Goal: Information Seeking & Learning: Check status

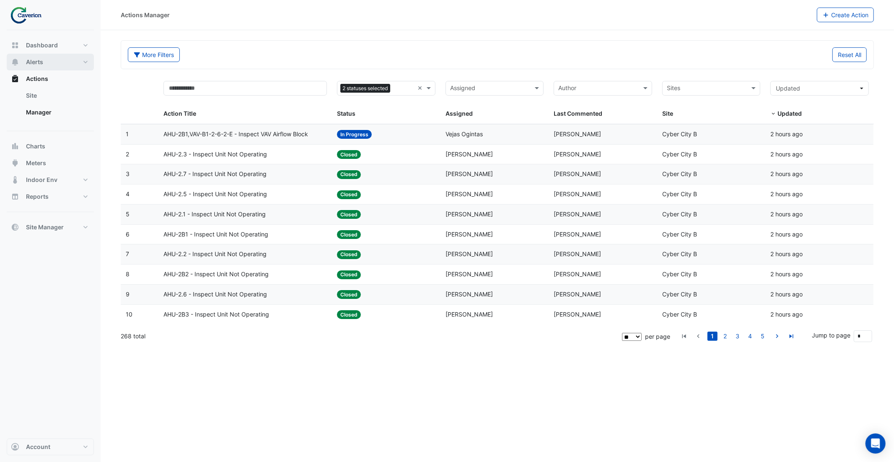
click at [47, 62] on button "Alerts" at bounding box center [50, 62] width 87 height 17
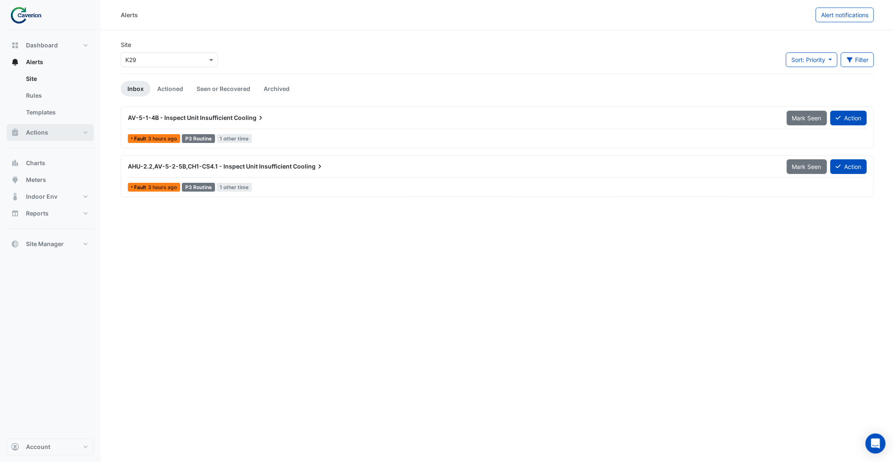
click at [49, 130] on button "Actions" at bounding box center [50, 132] width 87 height 17
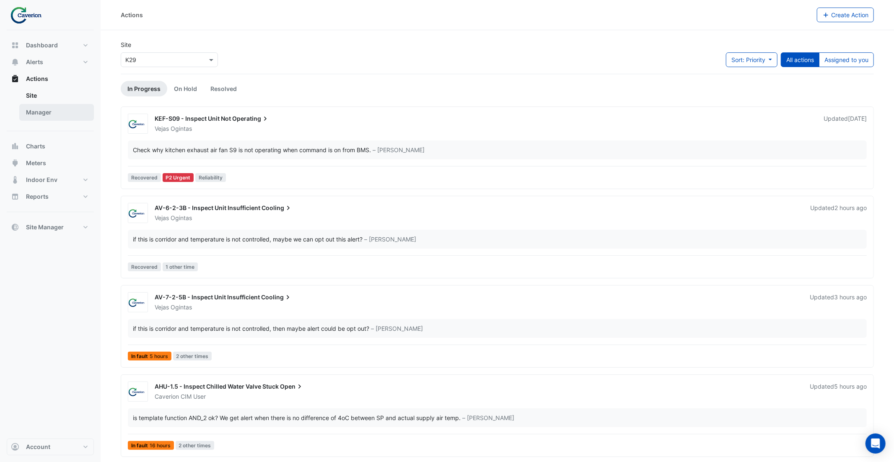
click at [52, 113] on link "Manager" at bounding box center [56, 112] width 75 height 17
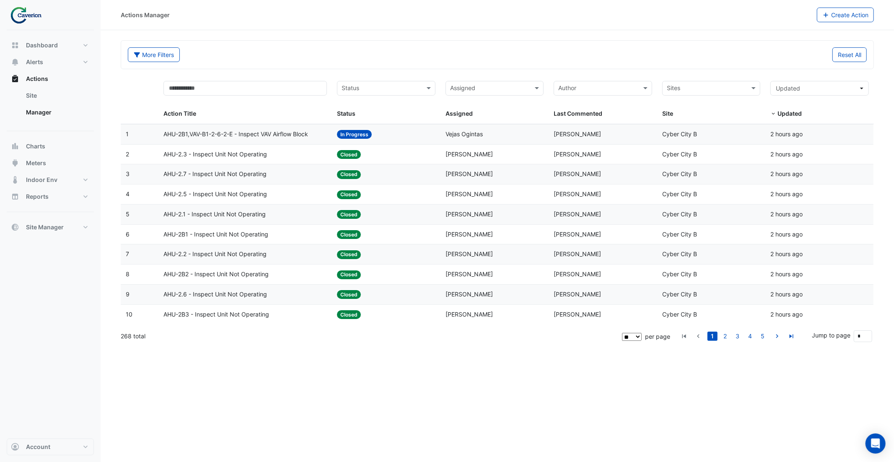
click at [385, 90] on input "text" at bounding box center [381, 89] width 80 height 10
click at [385, 142] on div "Closed" at bounding box center [386, 143] width 98 height 12
click at [267, 137] on span "AHU-2.3 - Inspect Unit Not Operating" at bounding box center [214, 134] width 103 height 10
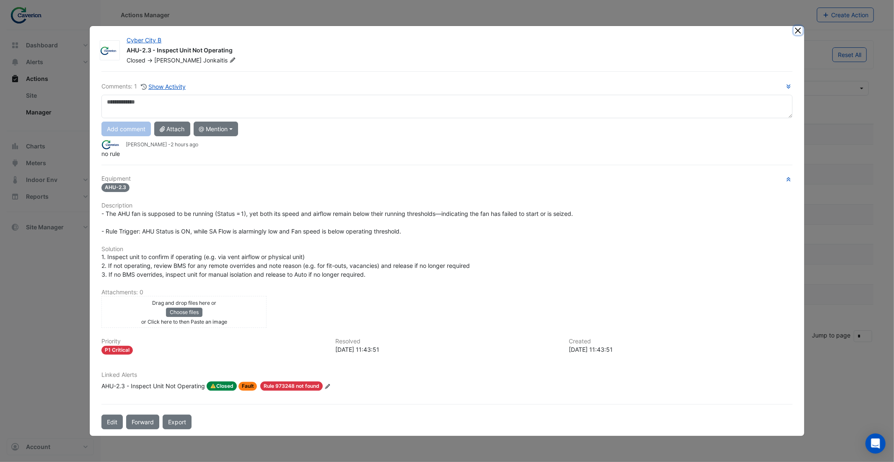
click at [799, 34] on button "Close" at bounding box center [798, 30] width 9 height 9
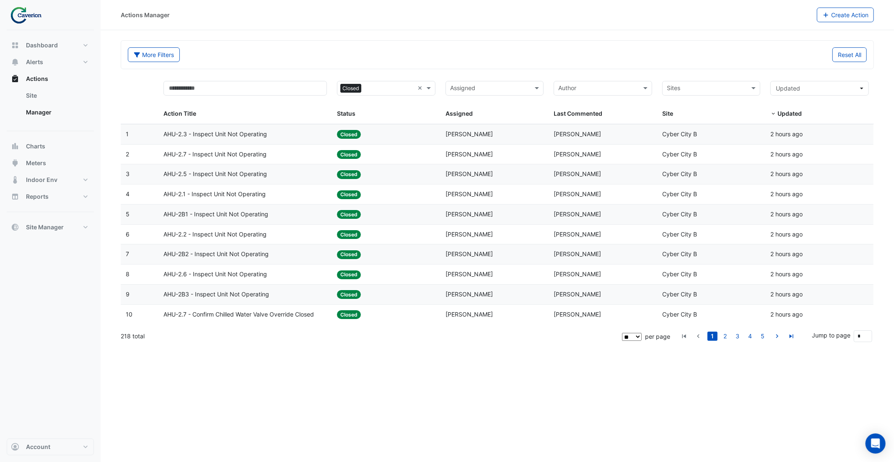
click at [274, 310] on datatable-body-cell "Action Title: AHU-2.7 - Confirm Chilled Water Valve Override Closed" at bounding box center [244, 315] width 173 height 20
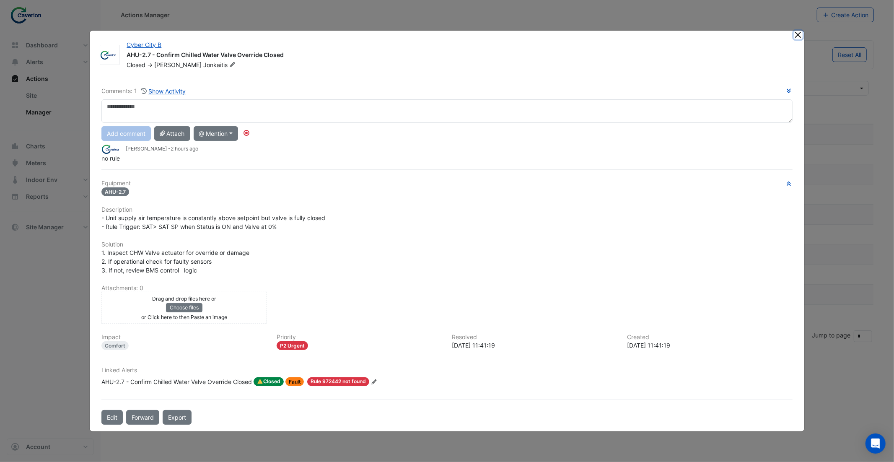
click at [794, 35] on button "Close" at bounding box center [798, 35] width 9 height 9
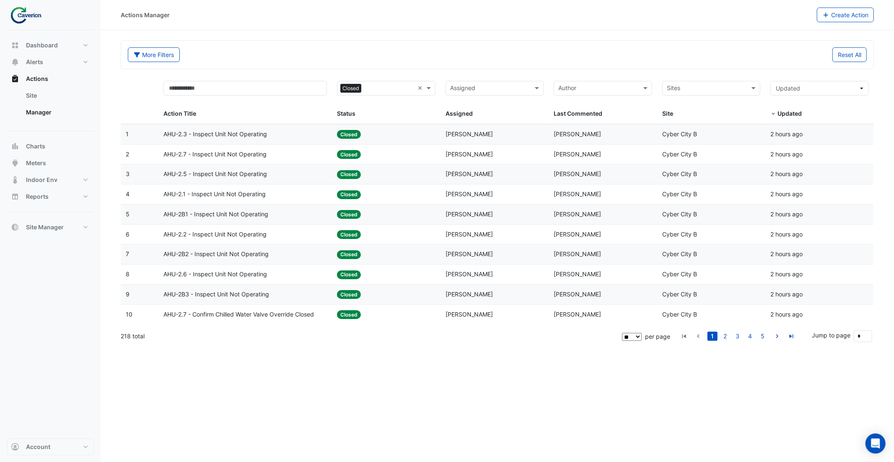
click at [271, 313] on span "AHU-2.7 - Confirm Chilled Water Valve Override Closed" at bounding box center [238, 315] width 150 height 10
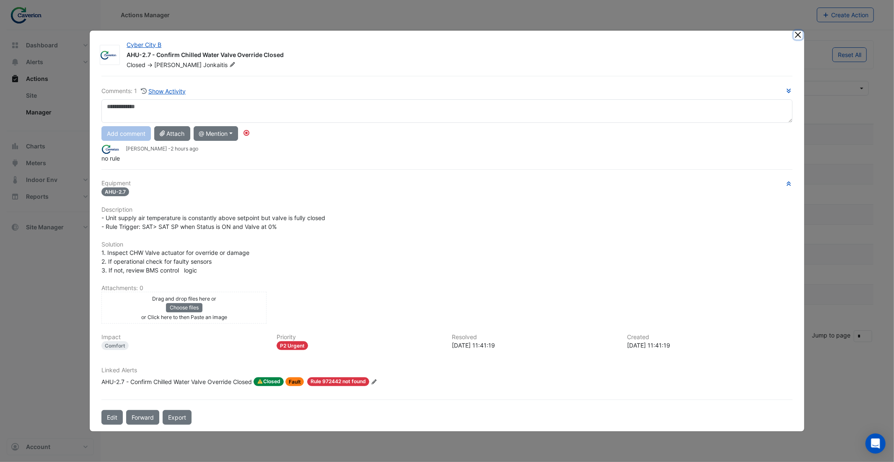
click at [797, 35] on button "Close" at bounding box center [798, 35] width 9 height 9
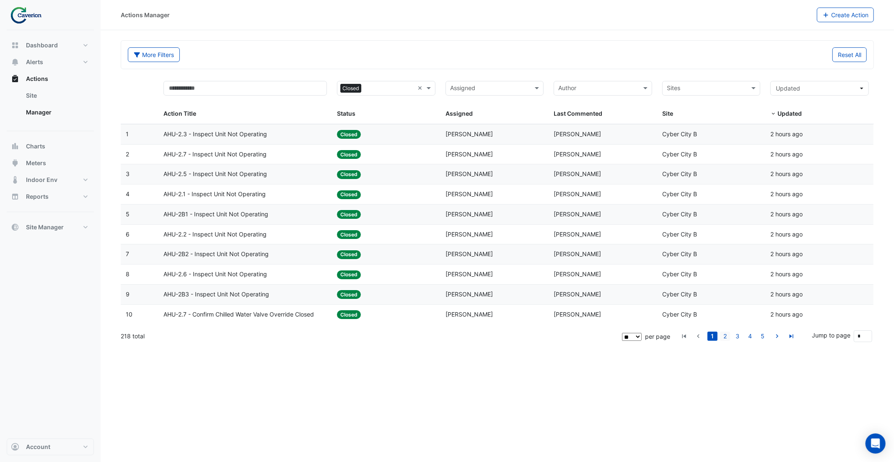
click at [723, 341] on link "2" at bounding box center [725, 335] width 10 height 9
click at [278, 130] on span "AHU-2.1 - Confirm Economy Mode Override OFF (Energy Waste)" at bounding box center [244, 134] width 163 height 10
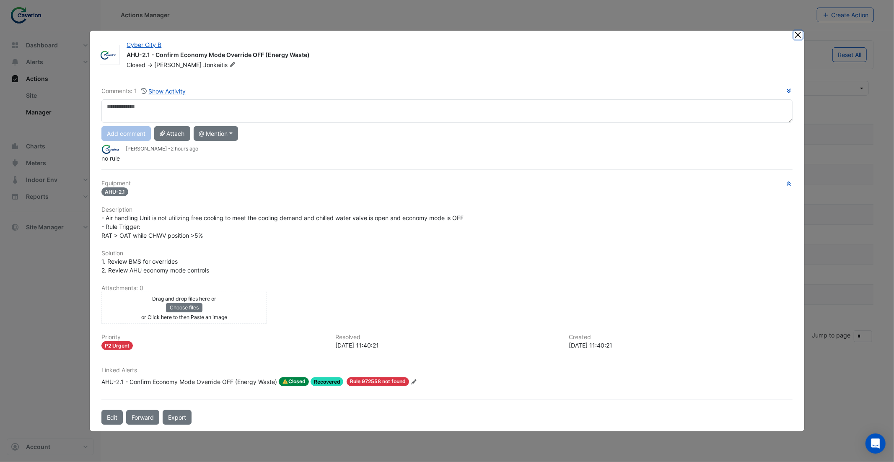
drag, startPoint x: 797, startPoint y: 37, endPoint x: 779, endPoint y: 44, distance: 19.6
click at [797, 37] on button "Close" at bounding box center [798, 35] width 9 height 9
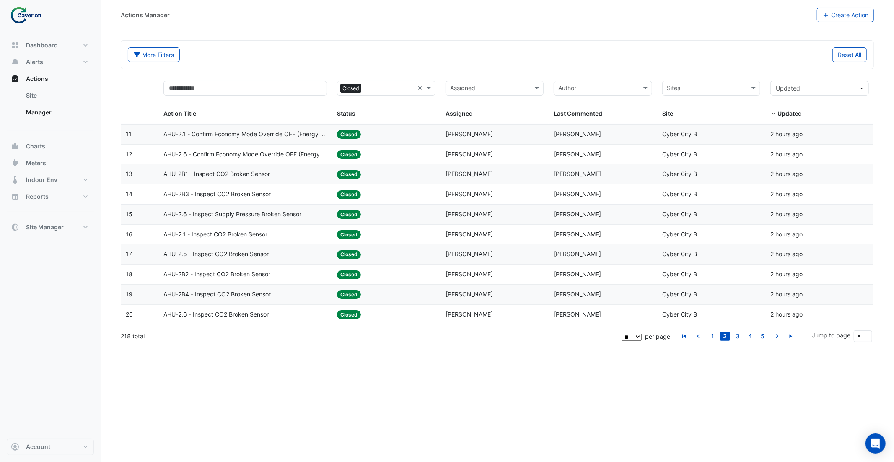
click at [298, 177] on div "AHU-2B1 - Inspect CO2 Broken Sensor" at bounding box center [244, 174] width 163 height 10
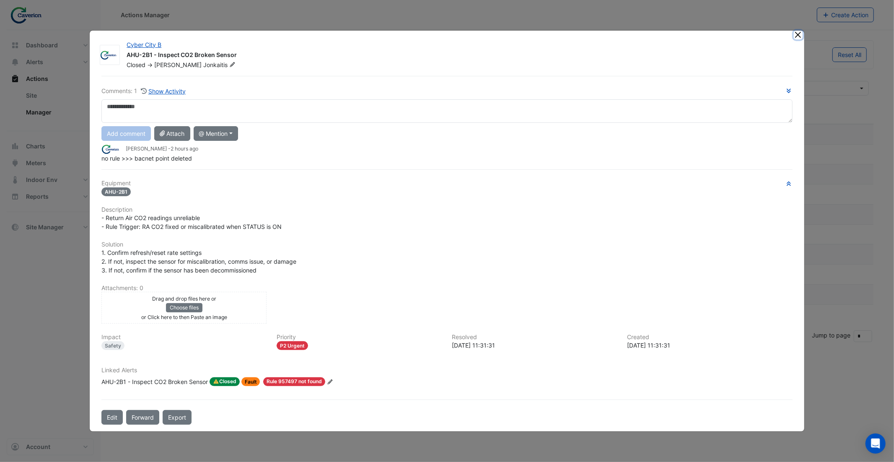
drag, startPoint x: 798, startPoint y: 35, endPoint x: 784, endPoint y: 41, distance: 15.6
click at [798, 35] on button "Close" at bounding box center [798, 35] width 9 height 9
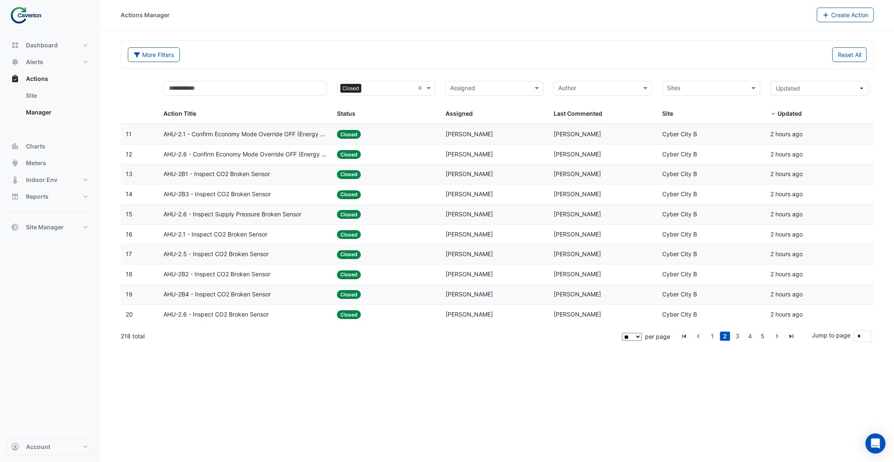
click at [296, 213] on span "AHU-2.6 - Inspect Supply Pressure Broken Sensor" at bounding box center [232, 215] width 138 height 10
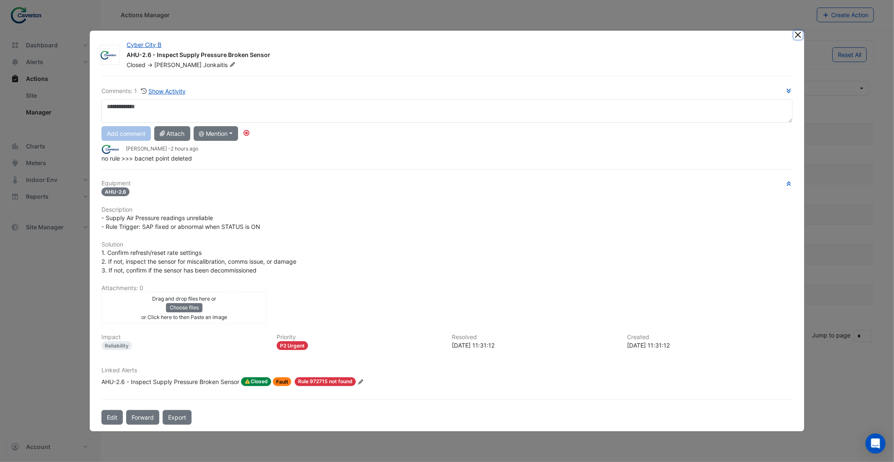
click at [797, 34] on button "Close" at bounding box center [798, 35] width 9 height 9
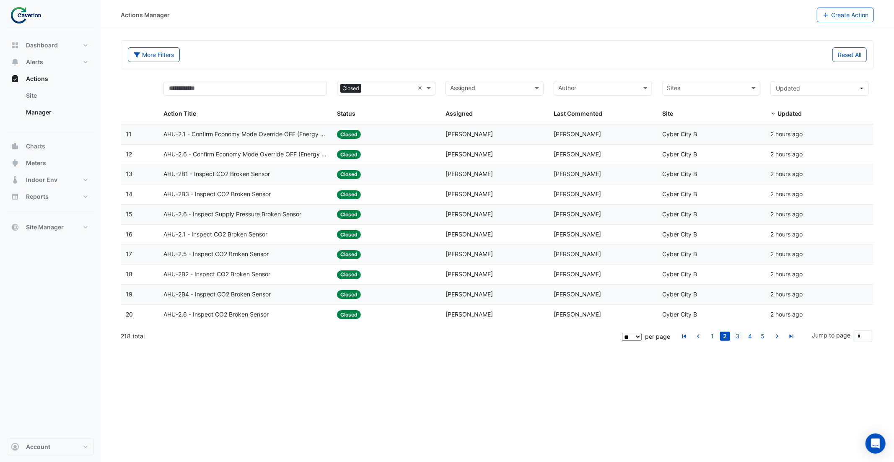
click at [740, 338] on link "3" at bounding box center [737, 335] width 10 height 9
click at [264, 134] on span "AHU-2.7 - Inspect CO2 Broken Sensor" at bounding box center [215, 134] width 105 height 10
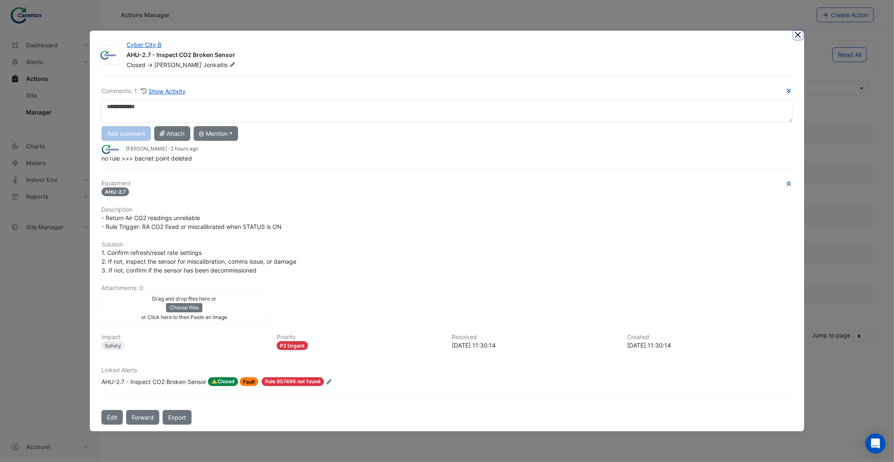
click at [797, 36] on button "Close" at bounding box center [798, 35] width 9 height 9
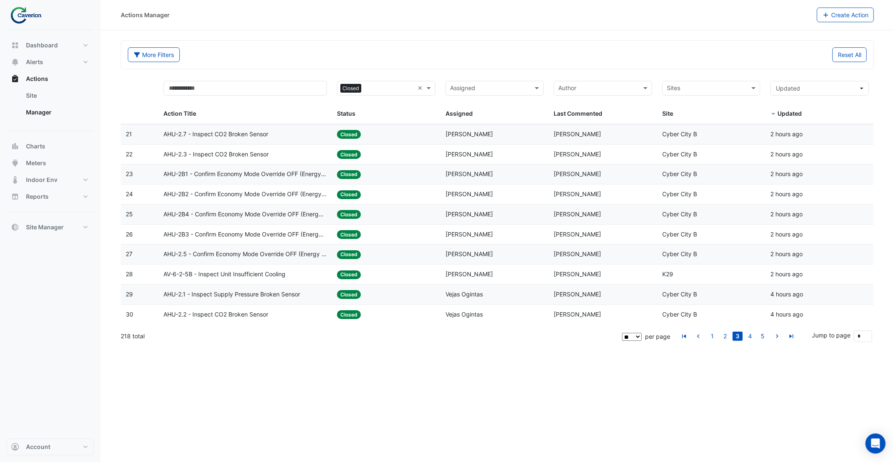
click at [252, 175] on span "AHU-2B1 - Confirm Economy Mode Override OFF (Energy Waste)" at bounding box center [244, 174] width 163 height 10
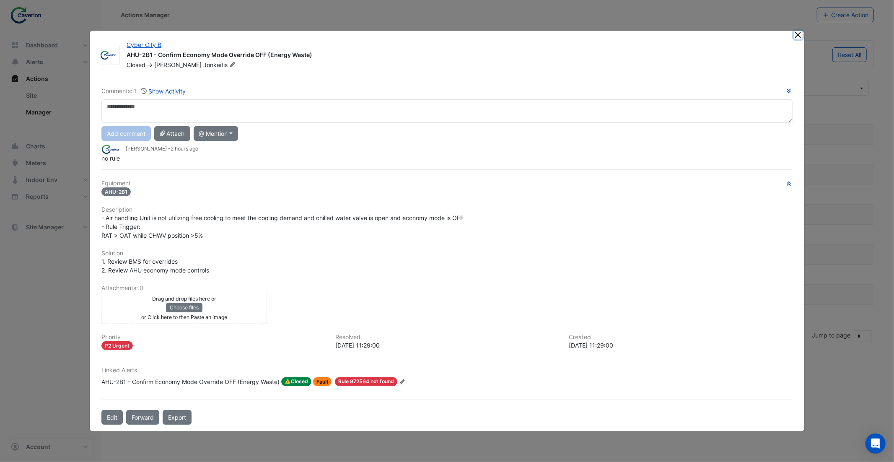
click at [798, 36] on button "Close" at bounding box center [798, 35] width 9 height 9
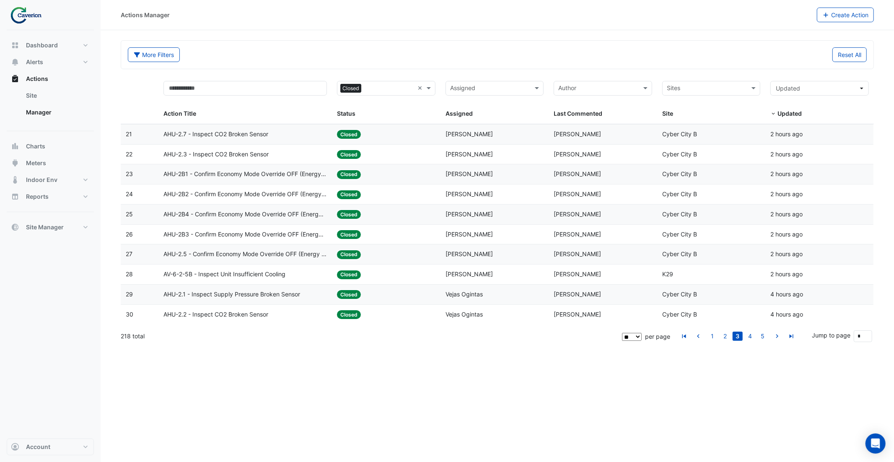
click at [244, 256] on span "AHU-2.5 - Confirm Economy Mode Override OFF (Energy Waste)" at bounding box center [244, 254] width 163 height 10
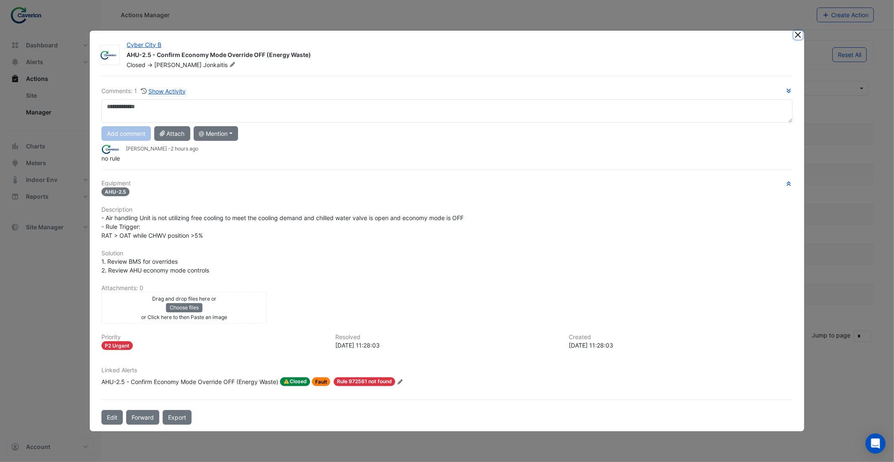
click at [799, 33] on button "Close" at bounding box center [798, 35] width 9 height 9
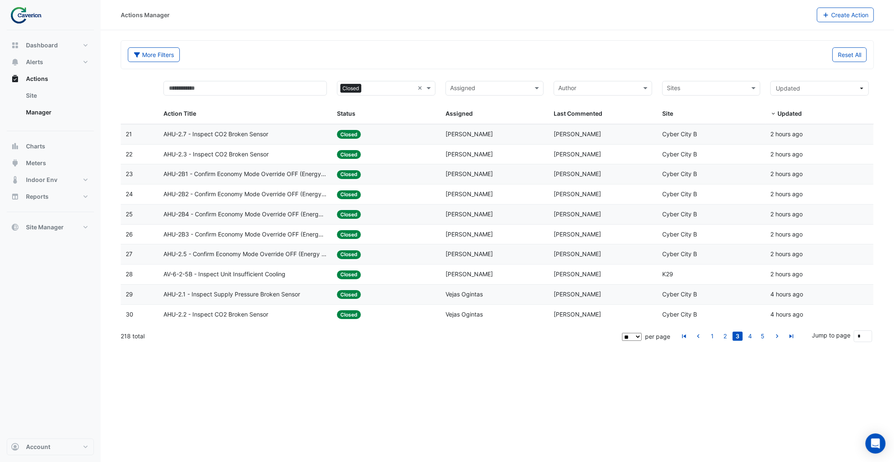
click at [289, 293] on span "AHU-2.1 - Inspect Supply Pressure Broken Sensor" at bounding box center [231, 295] width 137 height 10
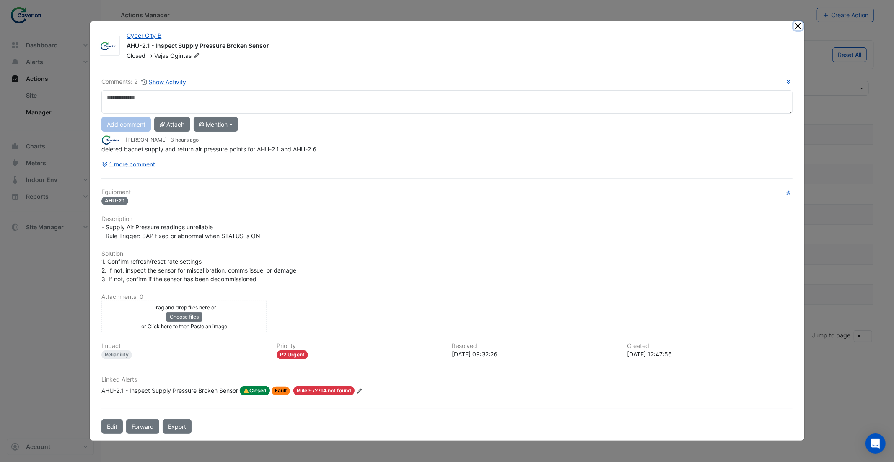
drag, startPoint x: 798, startPoint y: 26, endPoint x: 745, endPoint y: 120, distance: 108.1
click at [798, 26] on button "Close" at bounding box center [798, 25] width 9 height 9
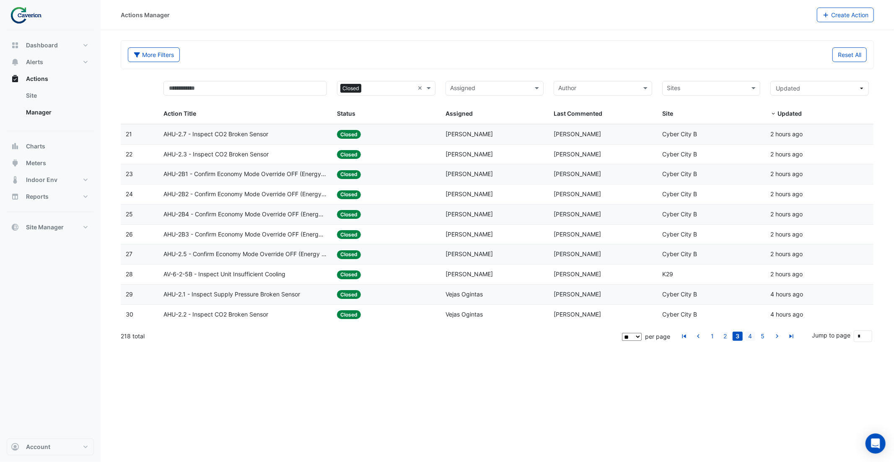
click at [751, 341] on link "4" at bounding box center [750, 335] width 10 height 9
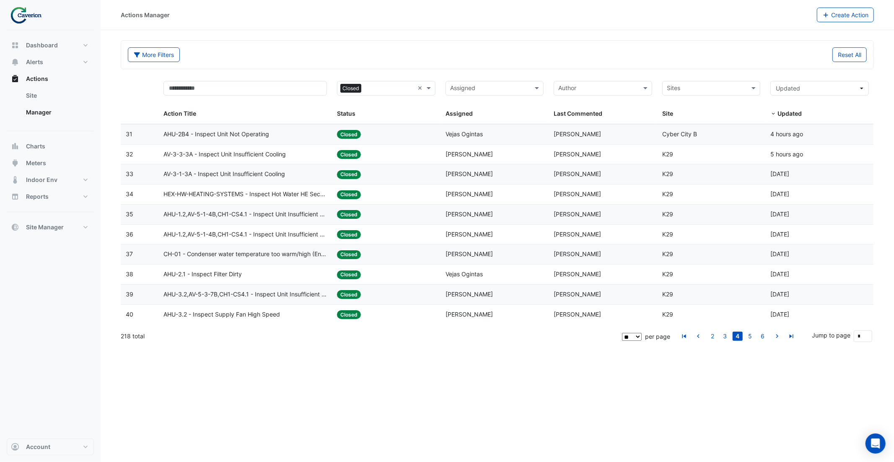
click at [268, 194] on span "HEX-HW-HEATING-SYSTEMS - Inspect Hot Water HE Secondary Water Pump Low Temperat…" at bounding box center [244, 194] width 163 height 10
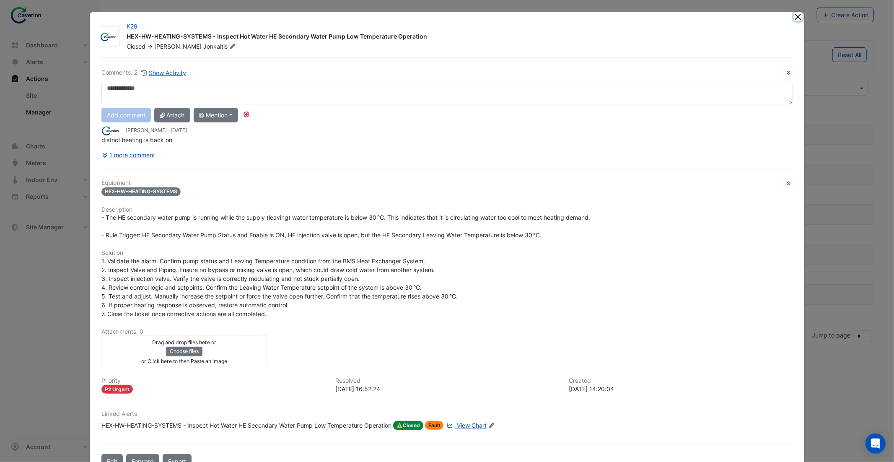
click at [799, 13] on button "Close" at bounding box center [798, 16] width 9 height 9
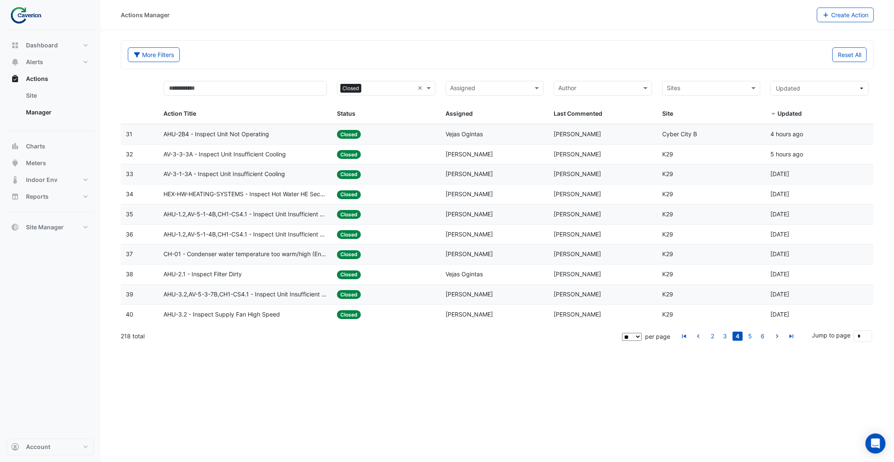
click at [256, 192] on span "HEX-HW-HEATING-SYSTEMS - Inspect Hot Water HE Secondary Water Pump Low Temperat…" at bounding box center [244, 194] width 163 height 10
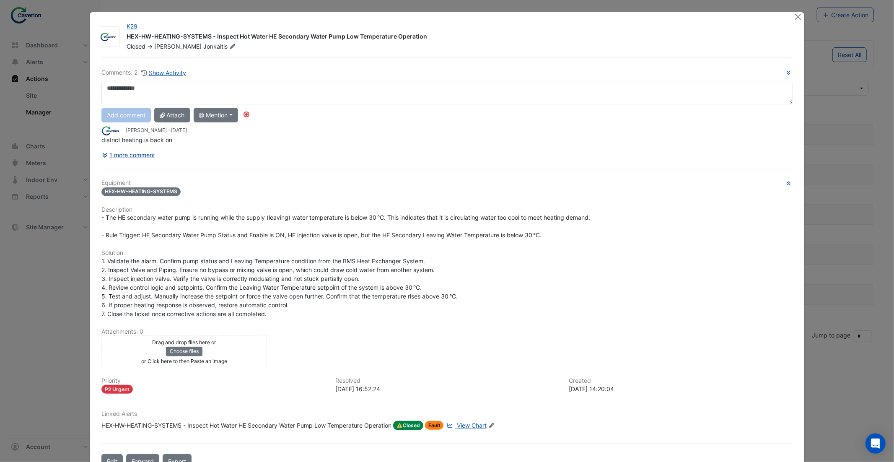
click at [132, 154] on button "1 more comment" at bounding box center [128, 154] width 54 height 15
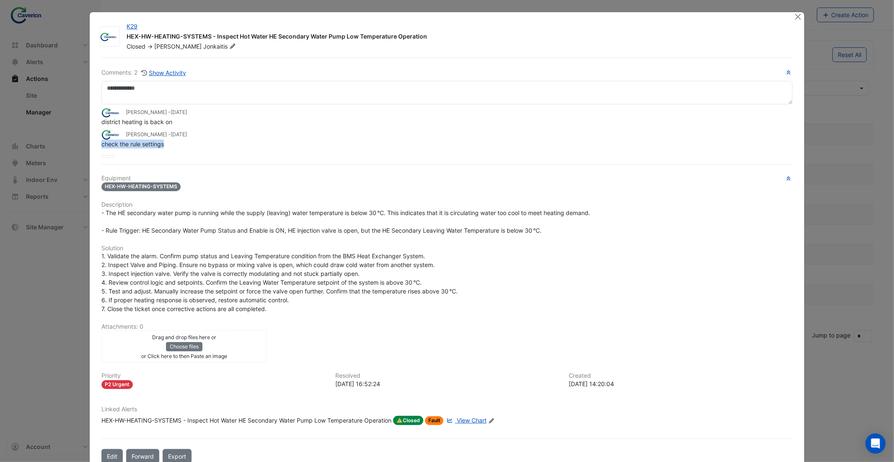
drag, startPoint x: 174, startPoint y: 144, endPoint x: 101, endPoint y: 143, distance: 72.5
click at [101, 143] on div "check the rule settings" at bounding box center [446, 144] width 691 height 9
drag, startPoint x: 174, startPoint y: 121, endPoint x: 103, endPoint y: 119, distance: 71.3
click at [103, 119] on div "district heating is back on" at bounding box center [446, 121] width 691 height 9
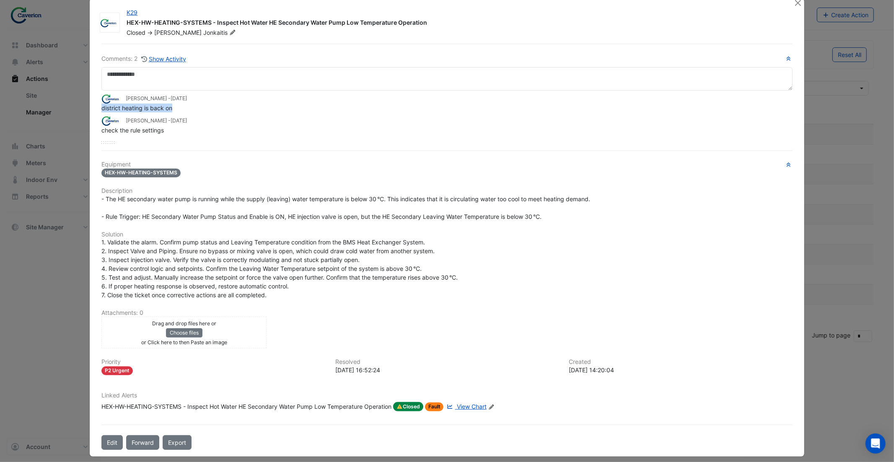
click at [473, 403] on span "View Chart" at bounding box center [472, 406] width 30 height 7
click at [291, 202] on div "- The HE secondary water pump is running while the supply (leaving) water tempe…" at bounding box center [446, 207] width 691 height 26
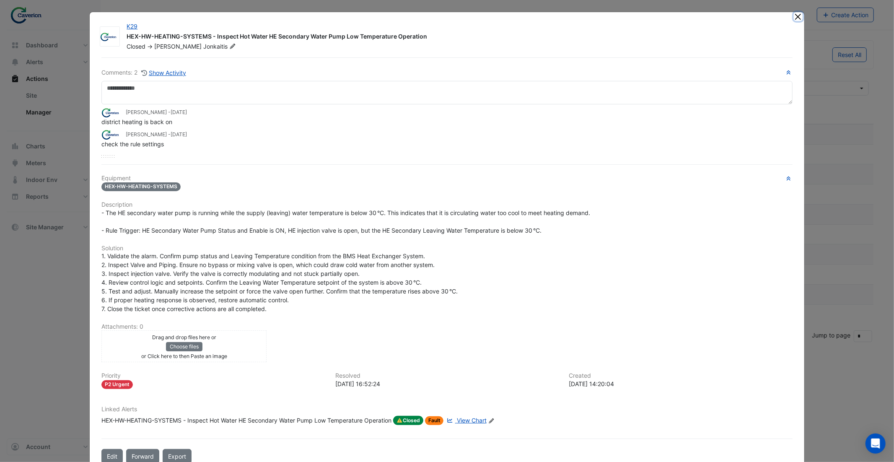
click at [798, 17] on button "Close" at bounding box center [798, 16] width 9 height 9
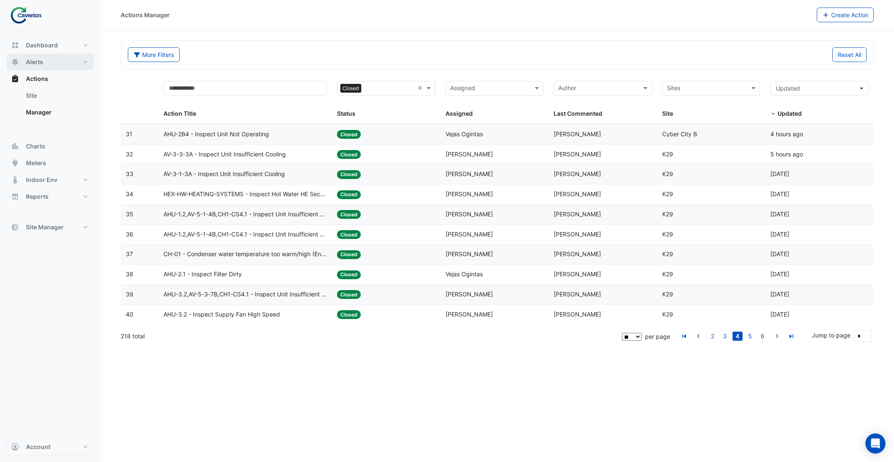
click at [54, 58] on button "Alerts" at bounding box center [50, 62] width 87 height 17
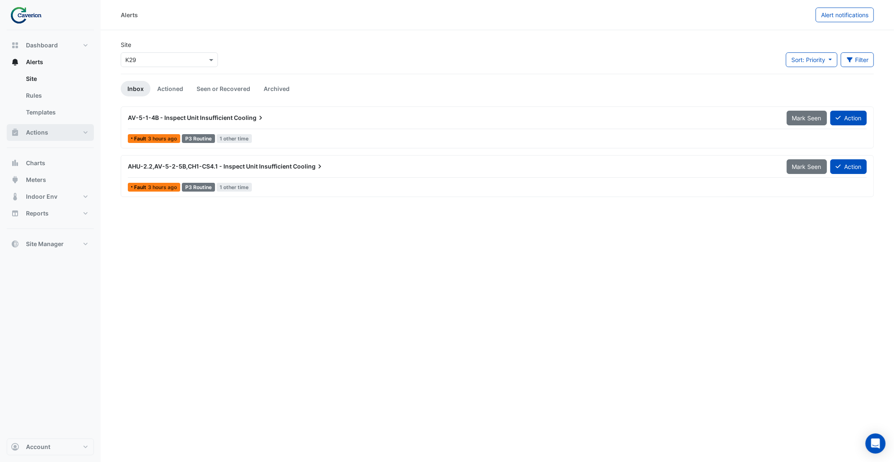
click at [54, 132] on button "Actions" at bounding box center [50, 132] width 87 height 17
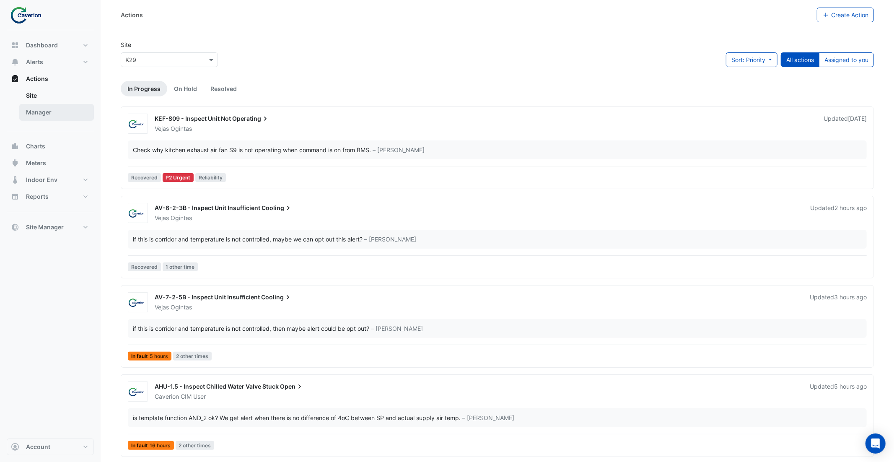
click at [52, 115] on link "Manager" at bounding box center [56, 112] width 75 height 17
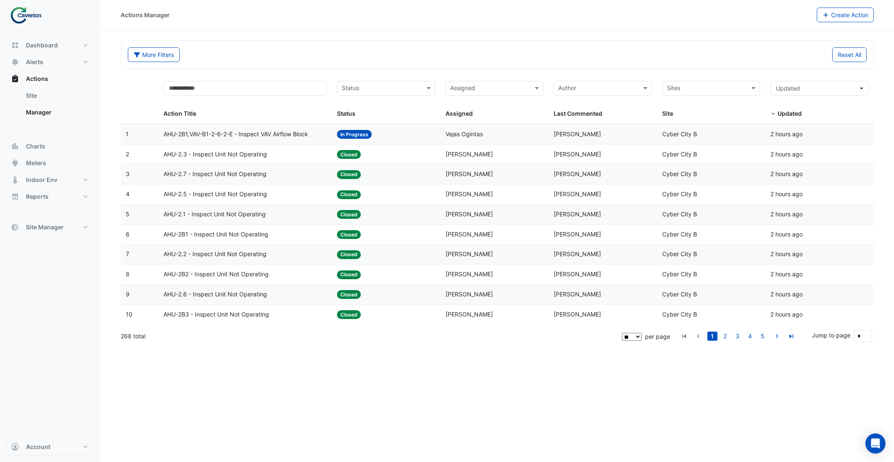
click at [384, 84] on div "Status" at bounding box center [379, 88] width 84 height 13
click at [380, 144] on div "Closed" at bounding box center [386, 143] width 98 height 12
click at [726, 341] on link "2" at bounding box center [725, 335] width 10 height 9
click at [740, 340] on link "3" at bounding box center [737, 335] width 10 height 9
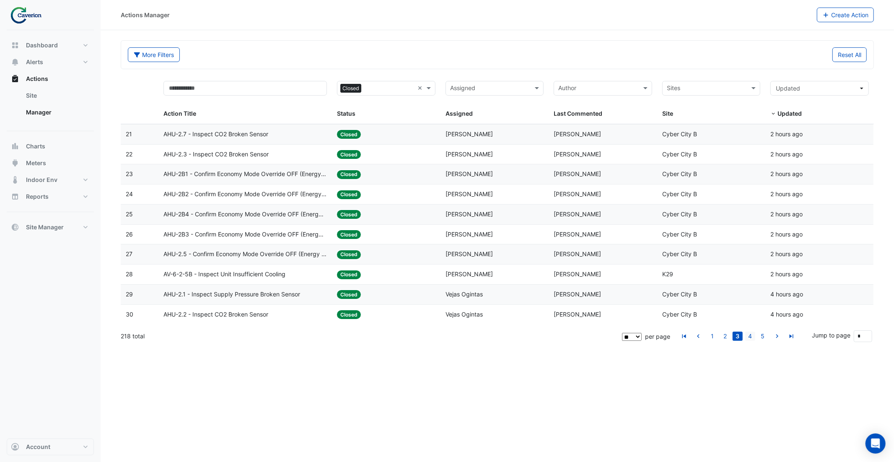
click at [752, 340] on link "4" at bounding box center [750, 335] width 10 height 9
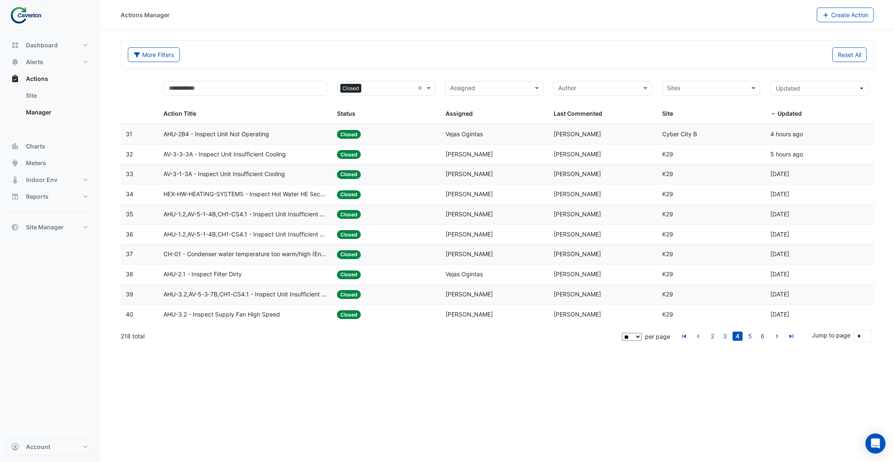
click at [637, 338] on select "** ** ** ***" at bounding box center [632, 337] width 20 height 8
select select "***"
click at [642, 335] on select "** ** ** ***" at bounding box center [632, 337] width 20 height 8
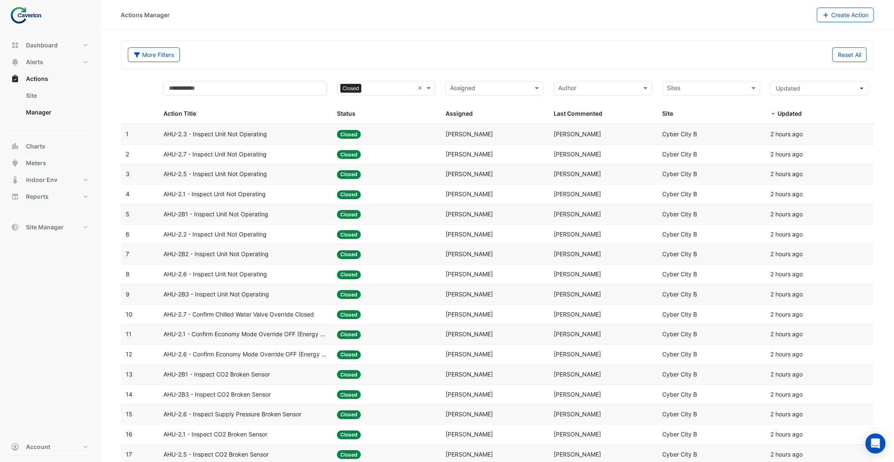
click at [838, 338] on div "Updated: 2 hours ago" at bounding box center [819, 334] width 98 height 10
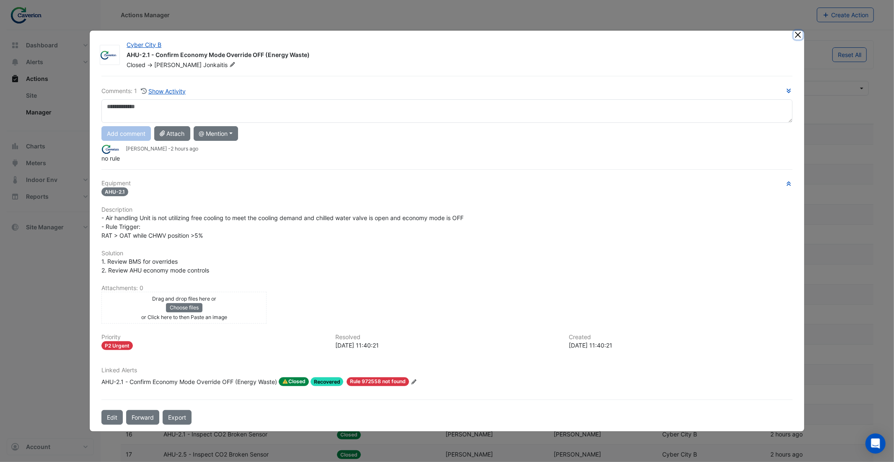
click at [796, 36] on button "Close" at bounding box center [798, 35] width 9 height 9
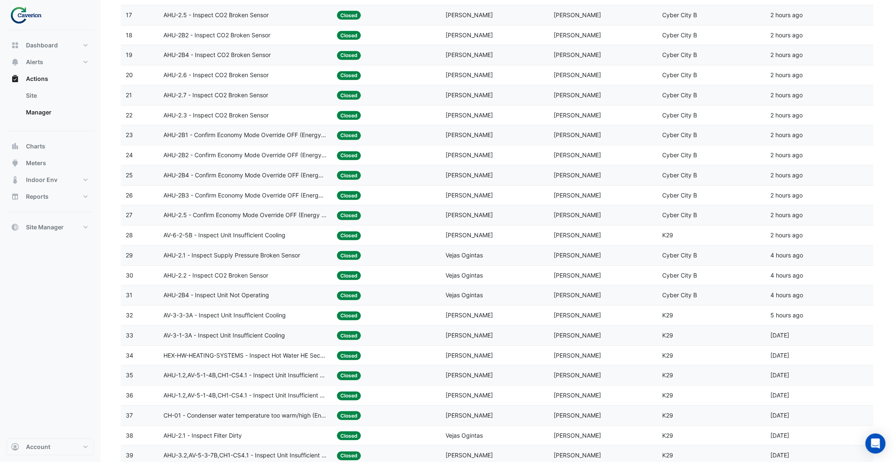
scroll to position [441, 0]
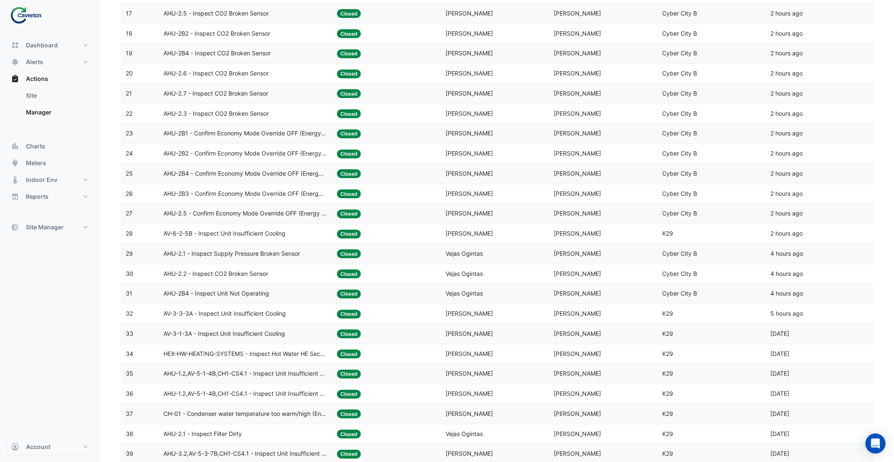
click at [233, 259] on span "AHU-2.1 - Inspect Supply Pressure Broken Sensor" at bounding box center [231, 254] width 137 height 10
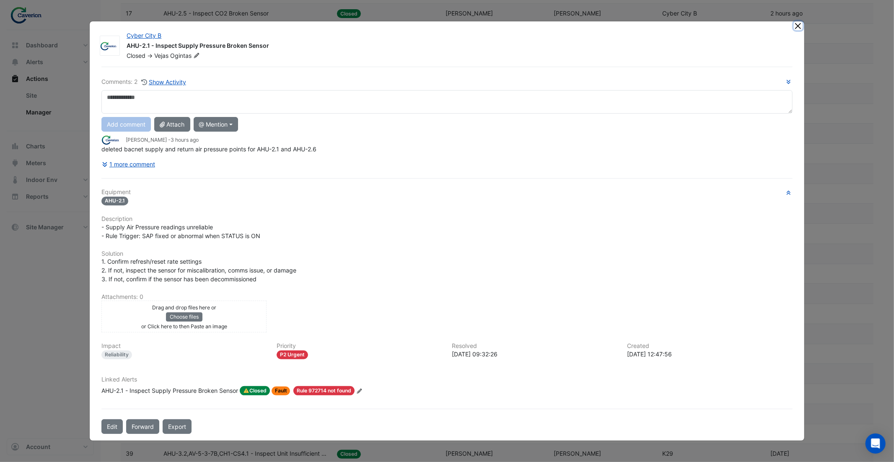
drag, startPoint x: 798, startPoint y: 28, endPoint x: 791, endPoint y: 30, distance: 8.0
click at [797, 28] on button "Close" at bounding box center [798, 25] width 9 height 9
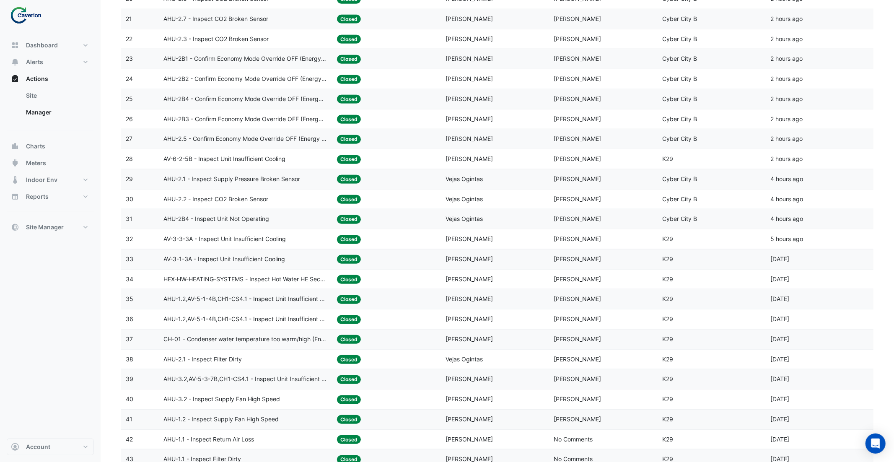
scroll to position [525, 0]
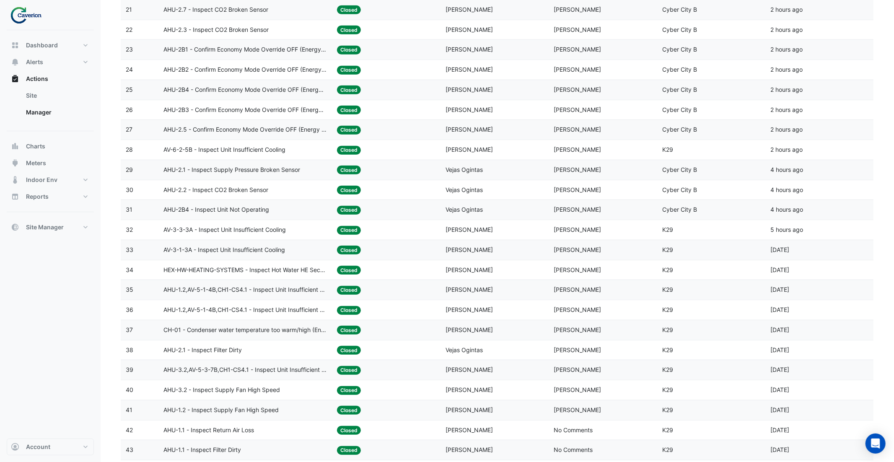
click at [220, 234] on span "AV-3-3-3A - Inspect Unit Insufficient Cooling" at bounding box center [224, 230] width 122 height 10
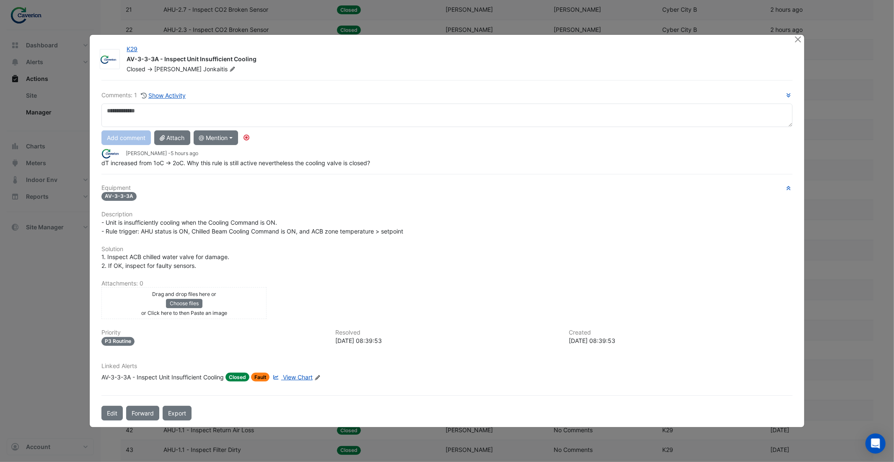
click at [302, 375] on span "View Chart" at bounding box center [298, 376] width 30 height 7
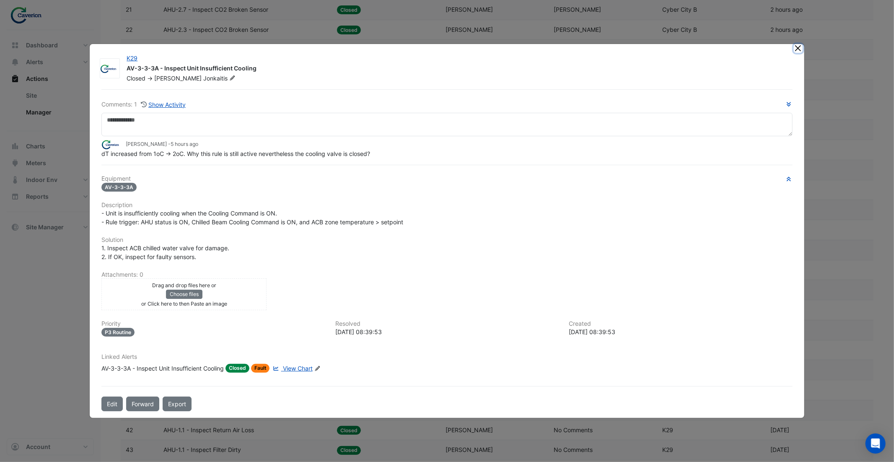
drag, startPoint x: 798, startPoint y: 47, endPoint x: 586, endPoint y: 114, distance: 222.4
click at [798, 47] on button "Close" at bounding box center [798, 48] width 9 height 9
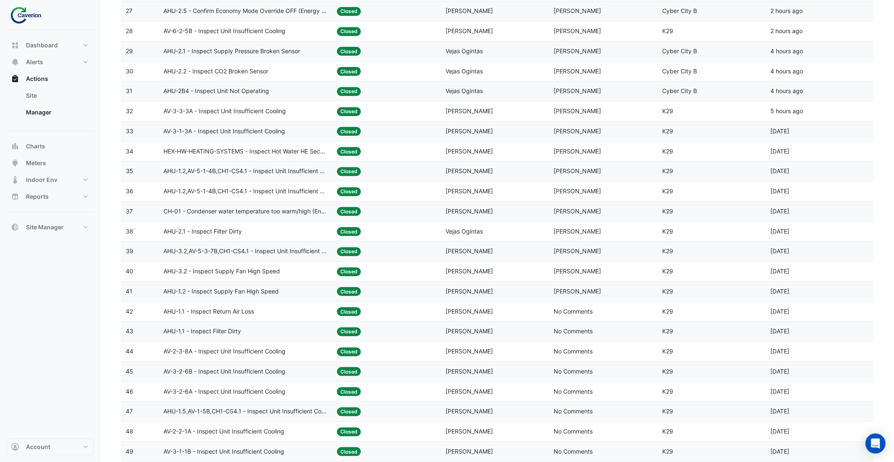
scroll to position [647, 0]
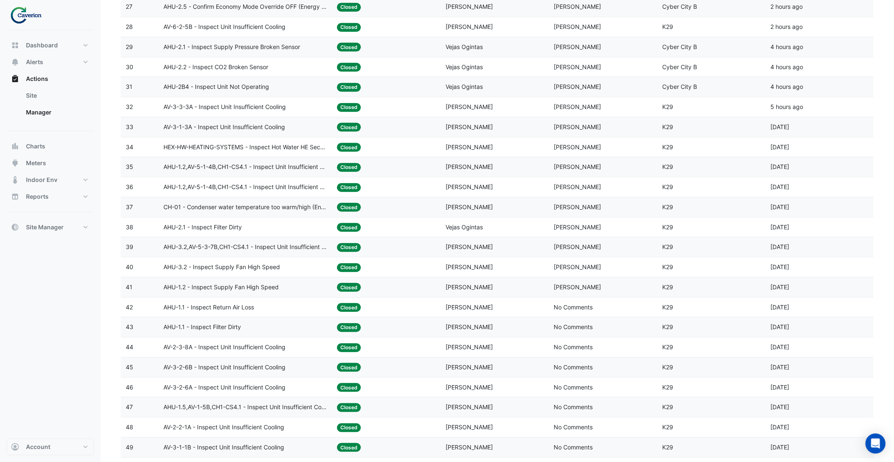
click at [259, 252] on span "AHU-3.2,AV-5-3-7B,CH1-CS4.1 - Inspect Unit Insufficient Cooling" at bounding box center [244, 247] width 163 height 10
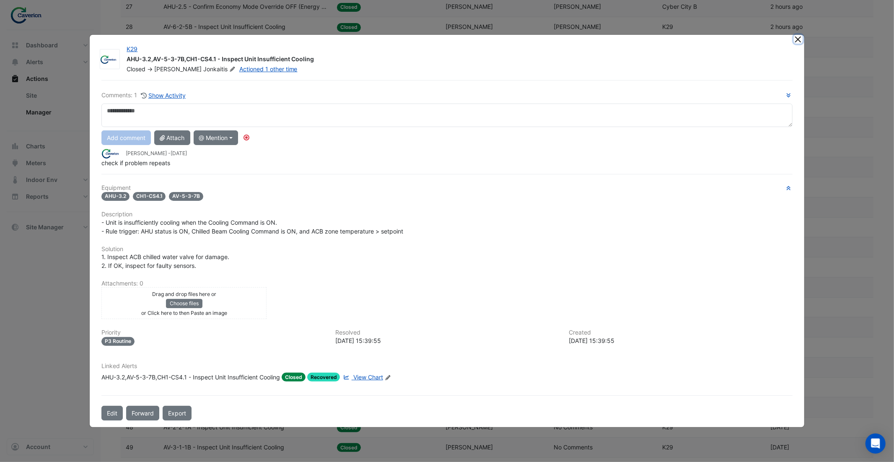
click at [796, 41] on button "Close" at bounding box center [798, 39] width 9 height 9
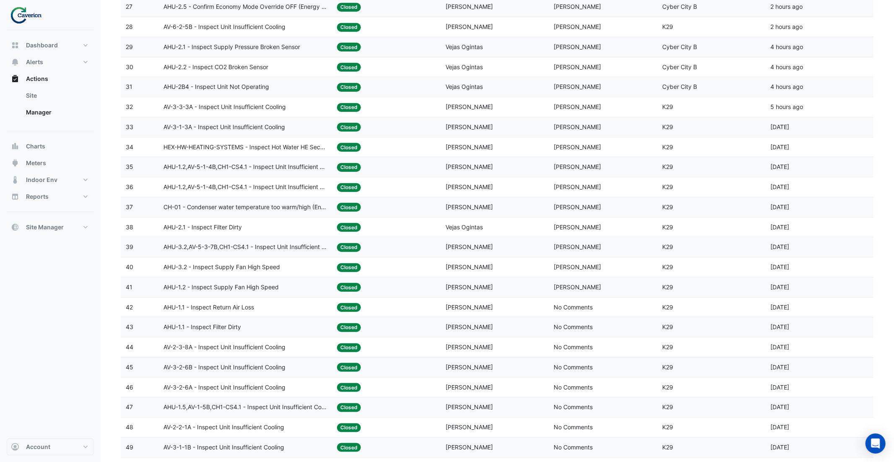
click at [234, 272] on span "AHU-3.2 - Inspect Supply Fan High Speed" at bounding box center [221, 267] width 116 height 10
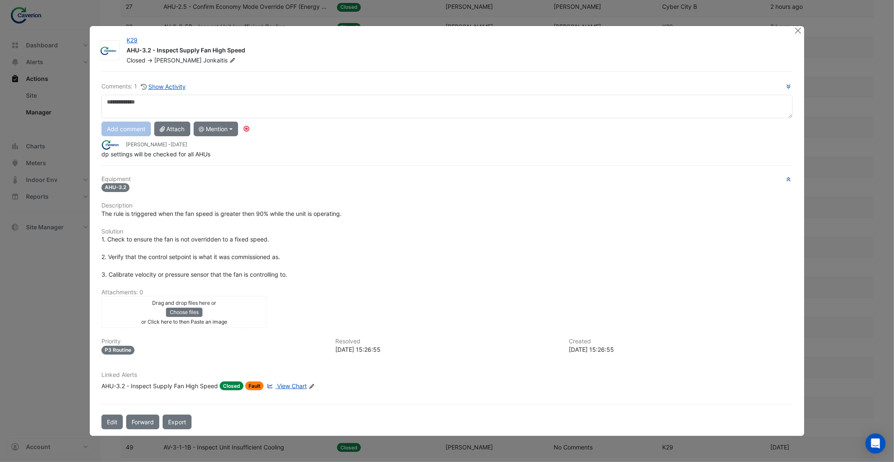
click at [295, 383] on span "View Chart" at bounding box center [292, 385] width 30 height 7
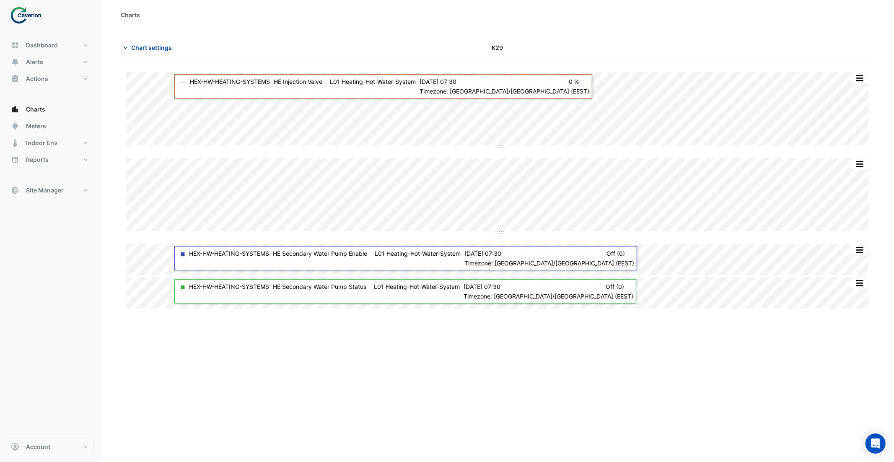
click at [140, 52] on span "Chart settings" at bounding box center [151, 47] width 41 height 9
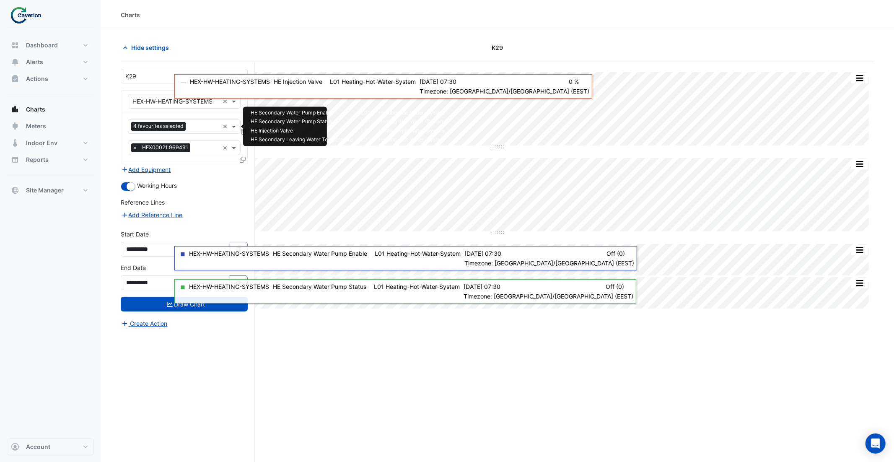
click at [194, 128] on input "text" at bounding box center [204, 127] width 30 height 9
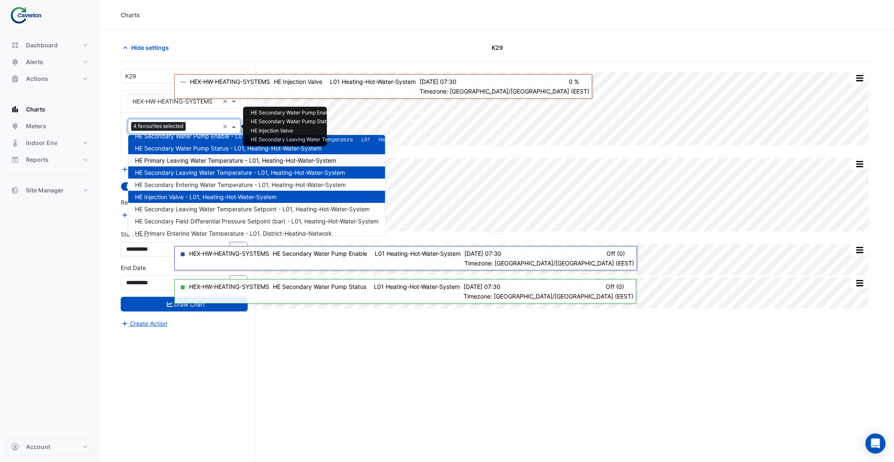
scroll to position [48, 0]
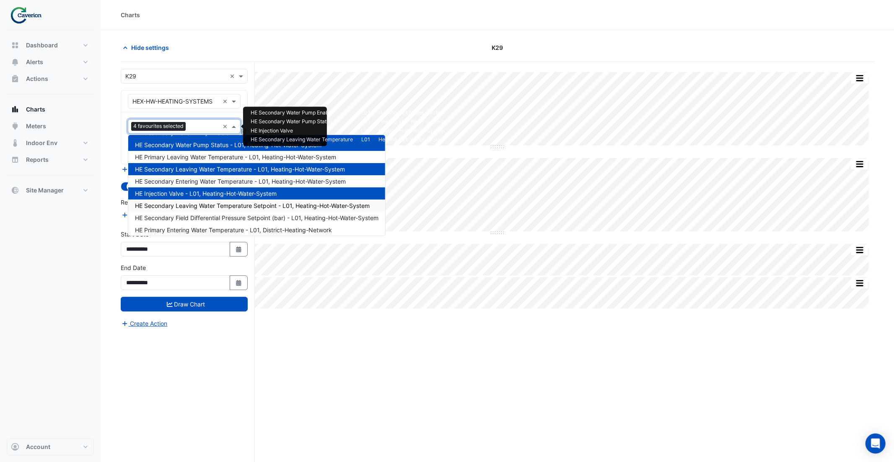
click at [230, 205] on span "HE Secondary Leaving Water Temperature Setpoint - L01, Heating-Hot-Water-System" at bounding box center [252, 205] width 235 height 7
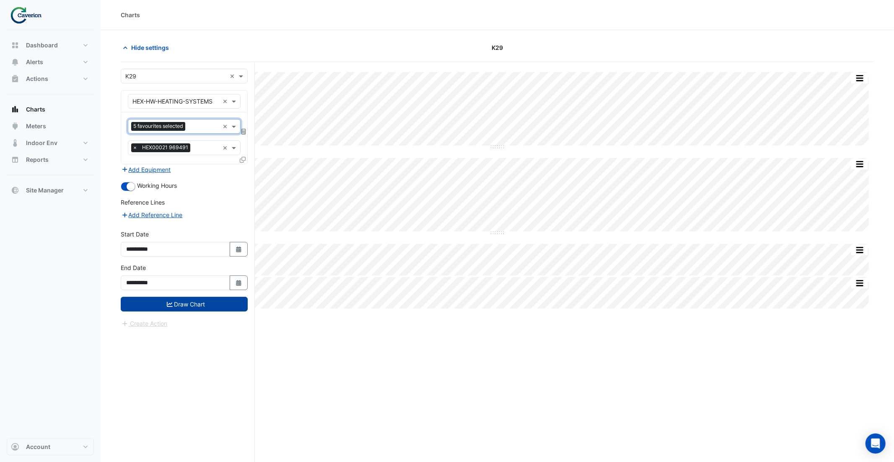
click at [194, 300] on button "Draw Chart" at bounding box center [184, 304] width 127 height 15
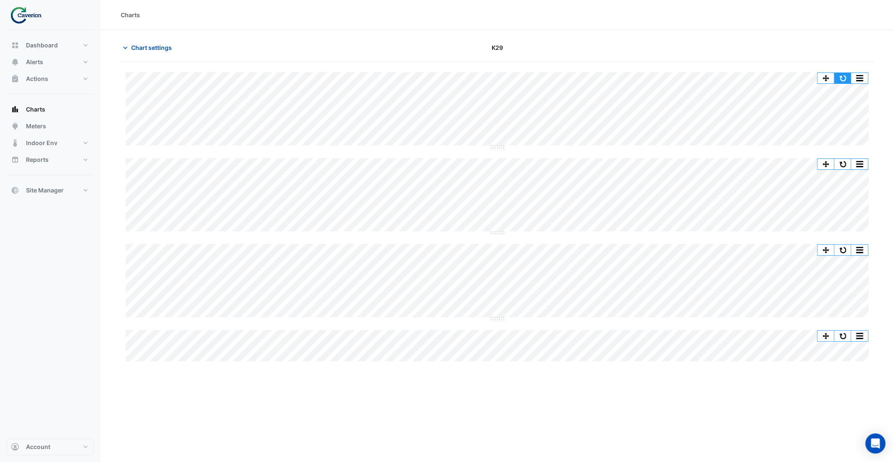
click at [842, 78] on button "button" at bounding box center [842, 78] width 17 height 10
click at [843, 82] on button "button" at bounding box center [842, 78] width 17 height 10
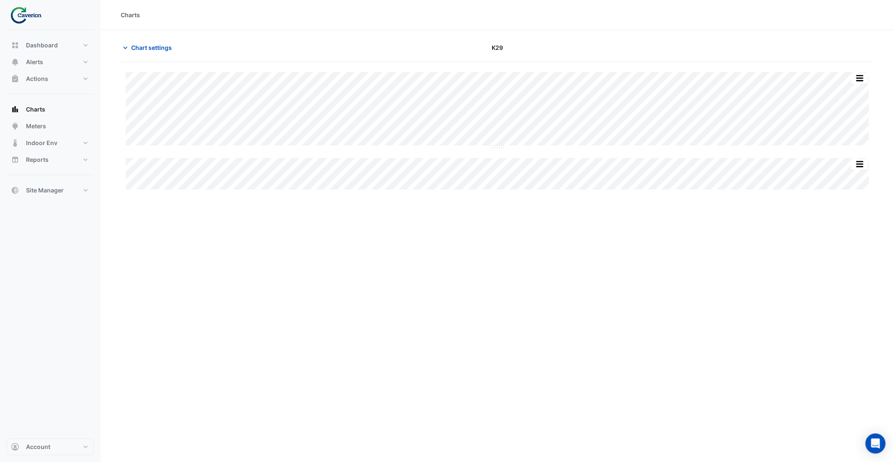
type input "**********"
click at [153, 51] on span "Chart settings" at bounding box center [151, 47] width 41 height 9
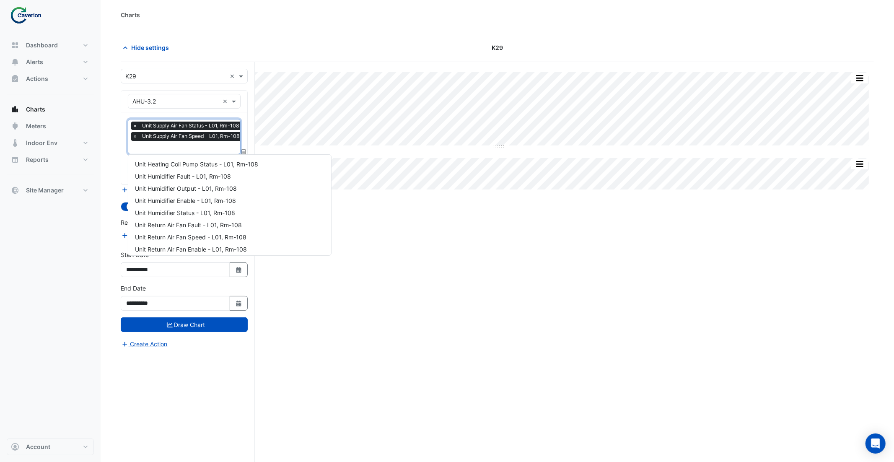
scroll to position [0, 4]
click at [180, 144] on input "text" at bounding box center [183, 148] width 111 height 9
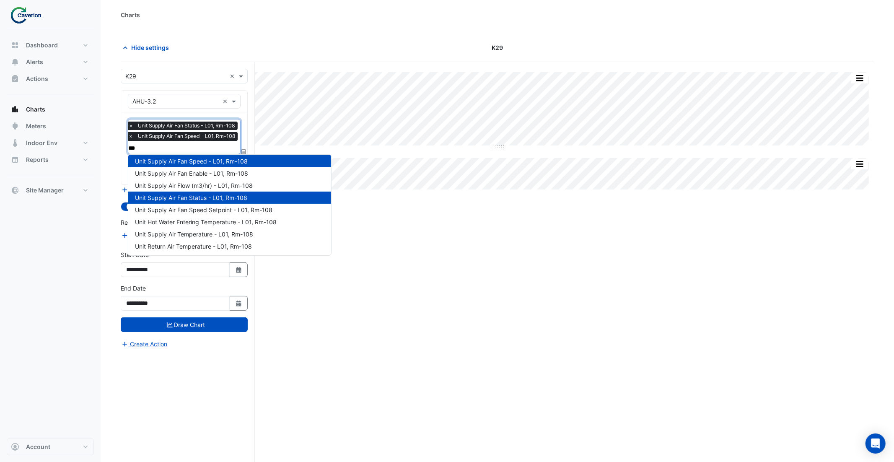
scroll to position [27, 0]
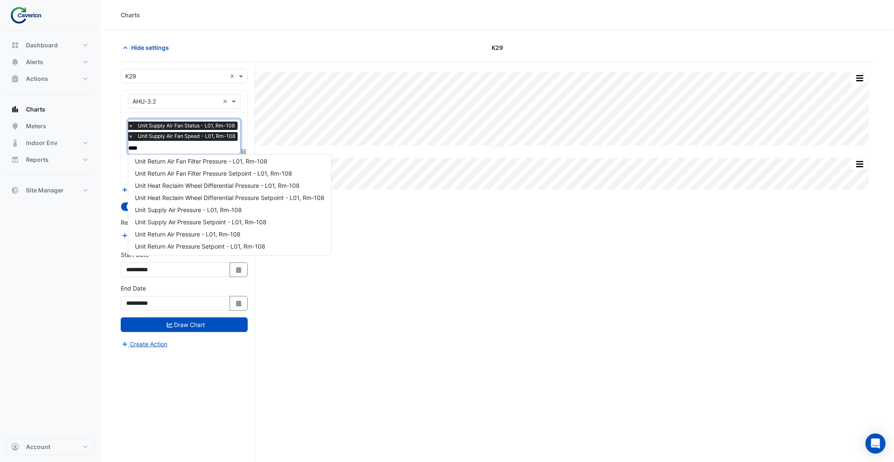
type input "*****"
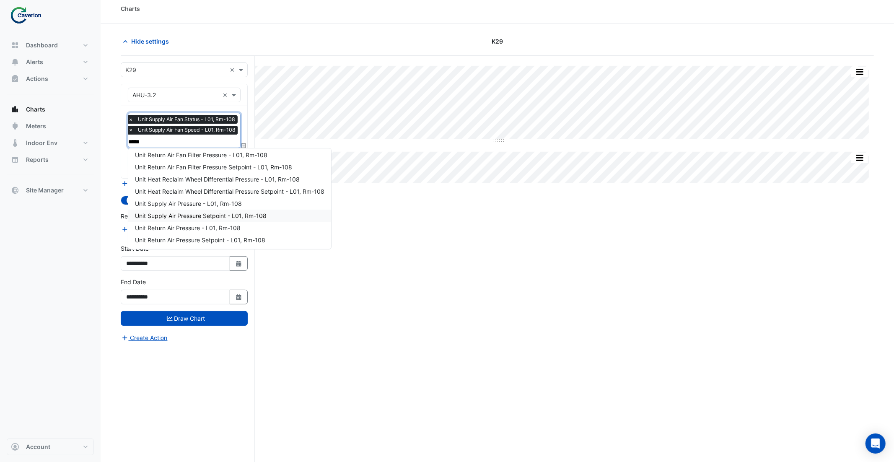
scroll to position [7, 0]
click at [188, 215] on span "Unit Supply Air Pressure Setpoint - L01, Rm-108" at bounding box center [201, 215] width 132 height 7
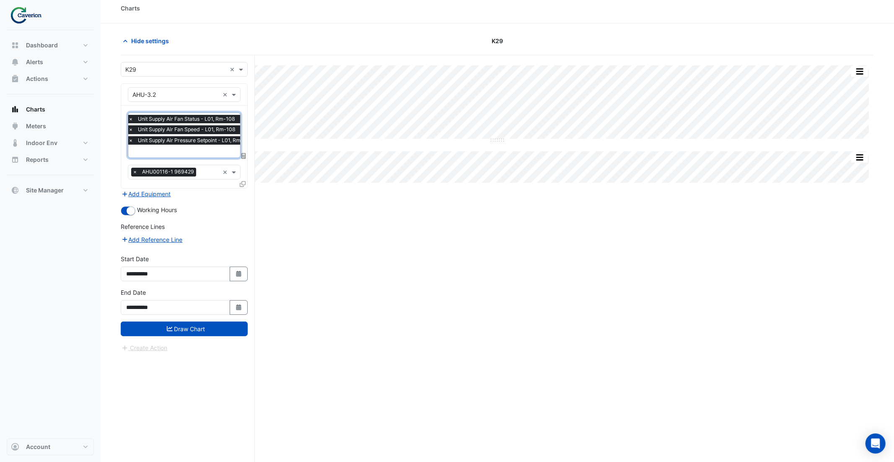
click at [194, 153] on input "text" at bounding box center [192, 151] width 128 height 9
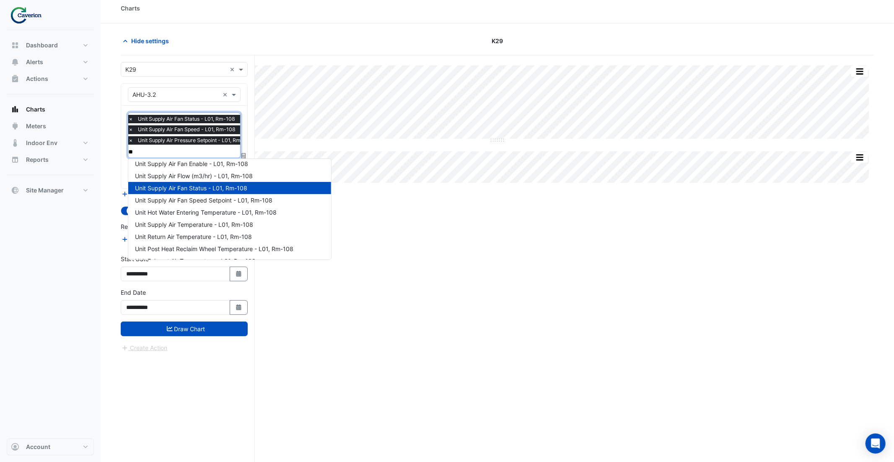
scroll to position [27, 0]
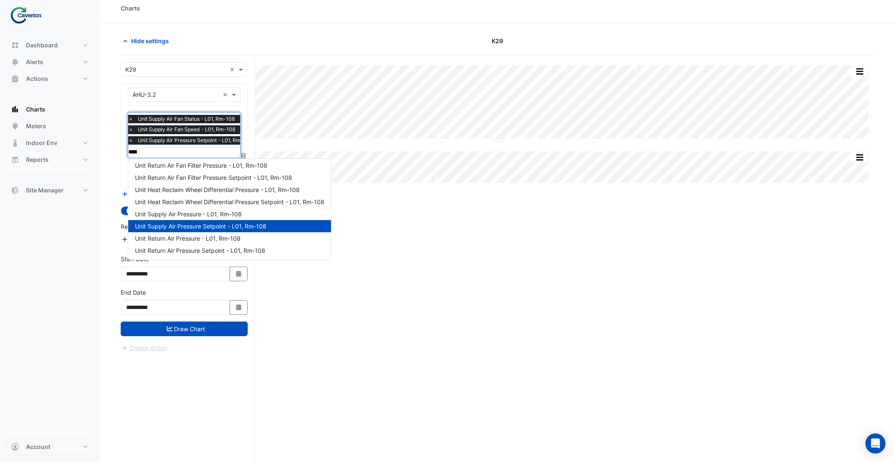
type input "*****"
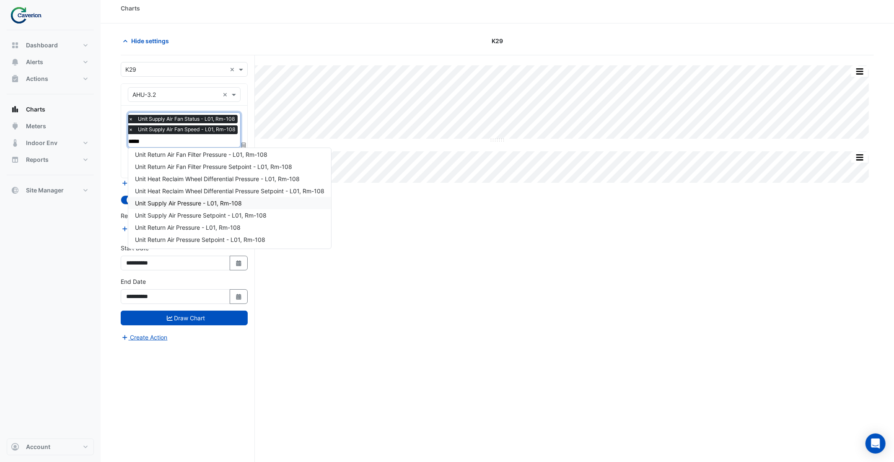
click at [184, 204] on span "Unit Supply Air Pressure - L01, Rm-108" at bounding box center [188, 202] width 107 height 7
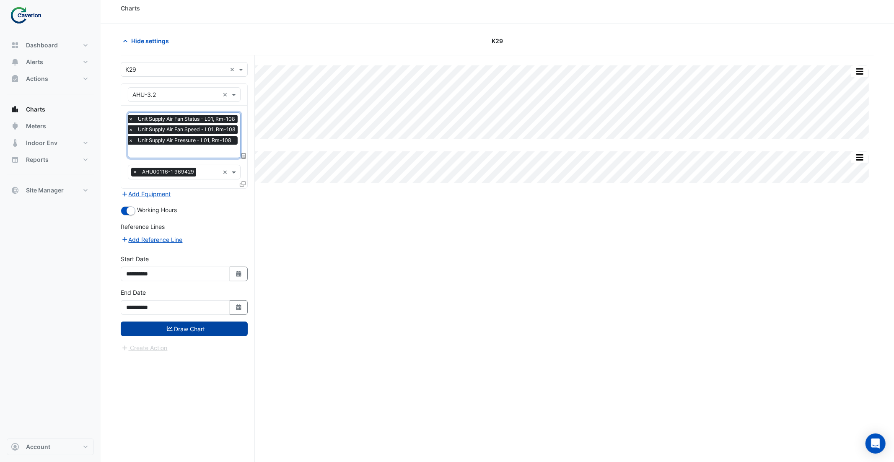
click at [198, 325] on button "Draw Chart" at bounding box center [184, 328] width 127 height 15
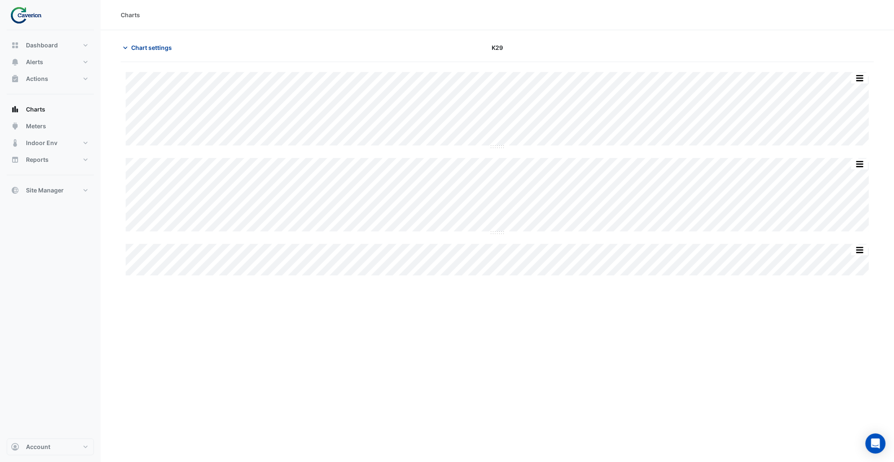
click at [162, 47] on span "Chart settings" at bounding box center [151, 47] width 41 height 9
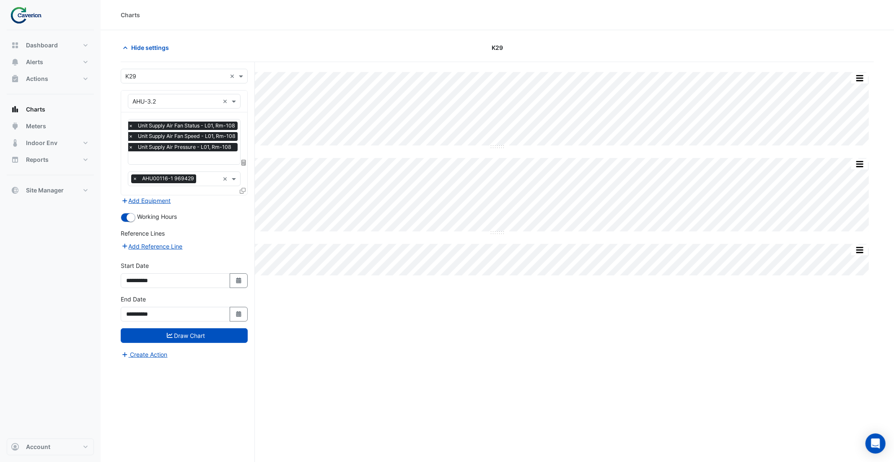
click at [186, 157] on input "text" at bounding box center [183, 158] width 111 height 9
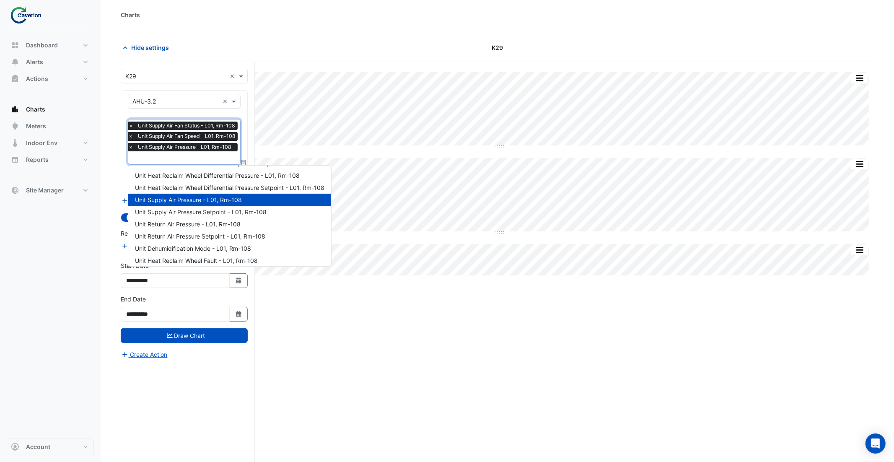
scroll to position [224, 0]
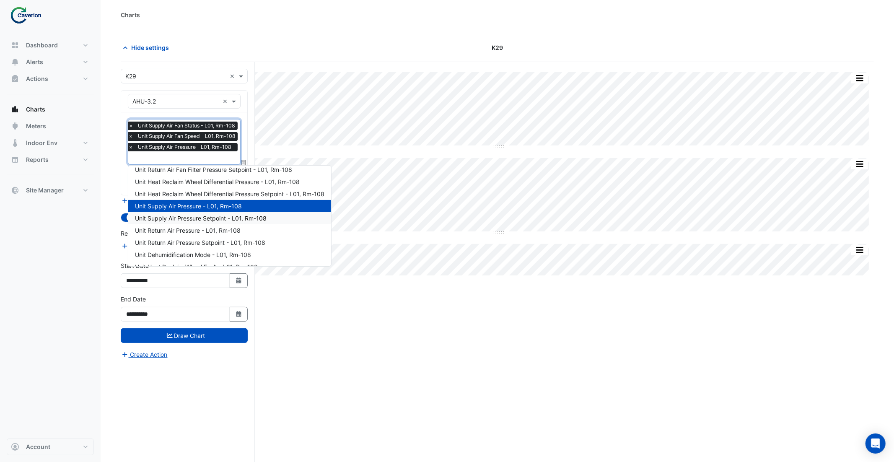
click at [173, 219] on span "Unit Supply Air Pressure Setpoint - L01, Rm-108" at bounding box center [201, 218] width 132 height 7
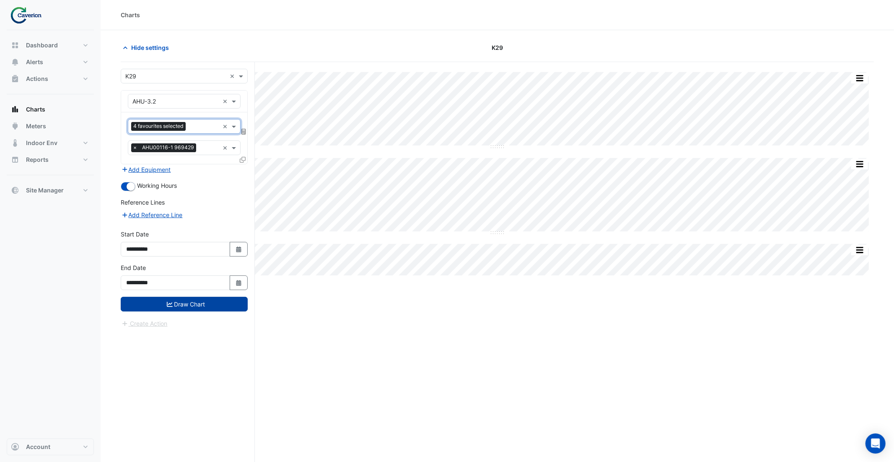
click at [192, 303] on button "Draw Chart" at bounding box center [184, 304] width 127 height 15
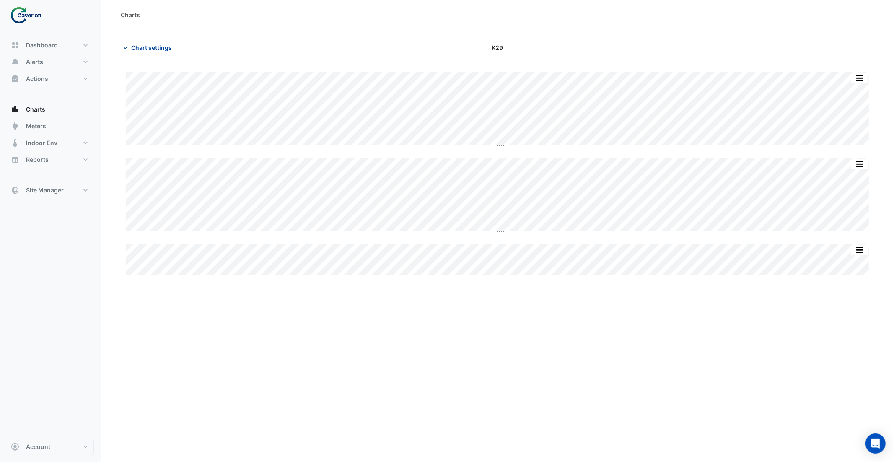
click at [156, 47] on span "Chart settings" at bounding box center [151, 47] width 41 height 9
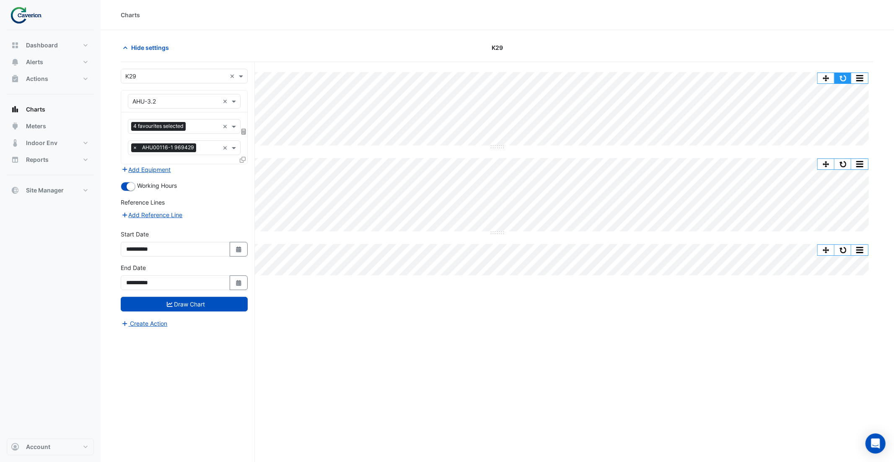
click at [838, 78] on button "button" at bounding box center [842, 78] width 17 height 10
click at [488, 308] on div "Split All Split None Print Save as JPEG Save as PNG Pivot Data Table Export CSV…" at bounding box center [497, 278] width 753 height 432
click at [236, 248] on icon "button" at bounding box center [238, 249] width 5 height 6
select select "*"
select select "****"
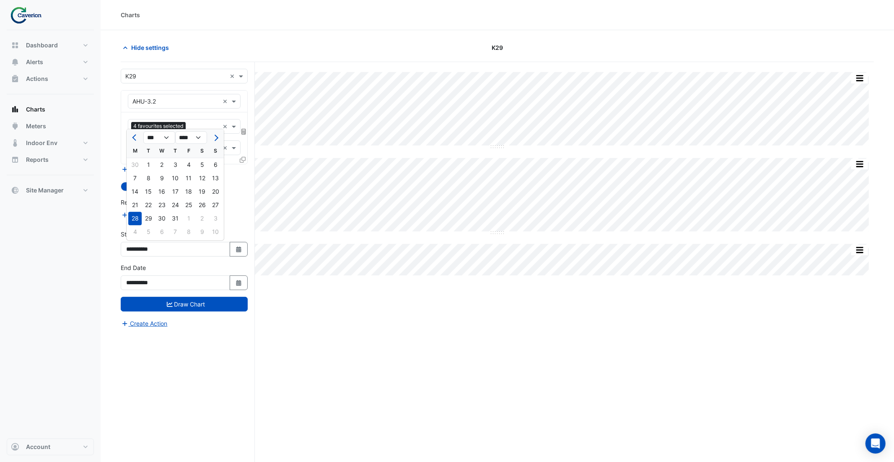
click at [147, 164] on div "1" at bounding box center [148, 164] width 13 height 13
type input "**********"
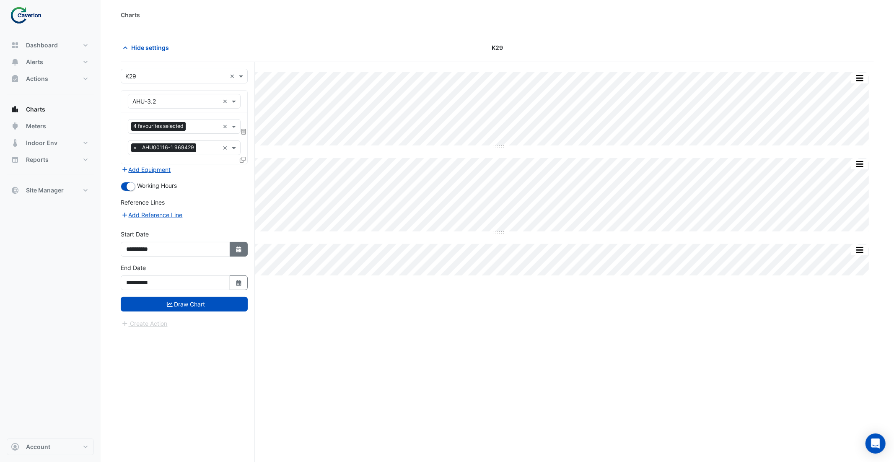
click at [235, 252] on button "Select Date" at bounding box center [239, 249] width 18 height 15
select select "*"
select select "****"
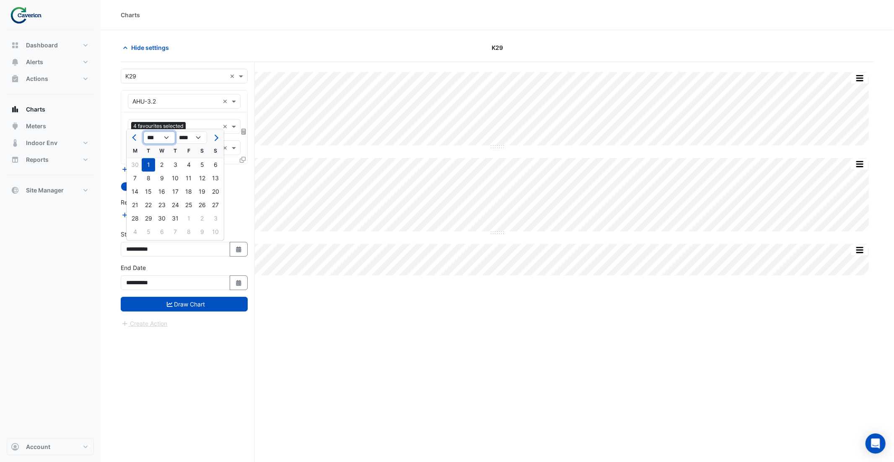
click at [166, 138] on select "*** *** *** *** *** *** *** ***" at bounding box center [159, 137] width 32 height 13
select select "*"
click at [143, 131] on select "*** *** *** *** *** *** *** ***" at bounding box center [159, 137] width 32 height 13
click at [218, 164] on div "1" at bounding box center [215, 164] width 13 height 13
type input "**********"
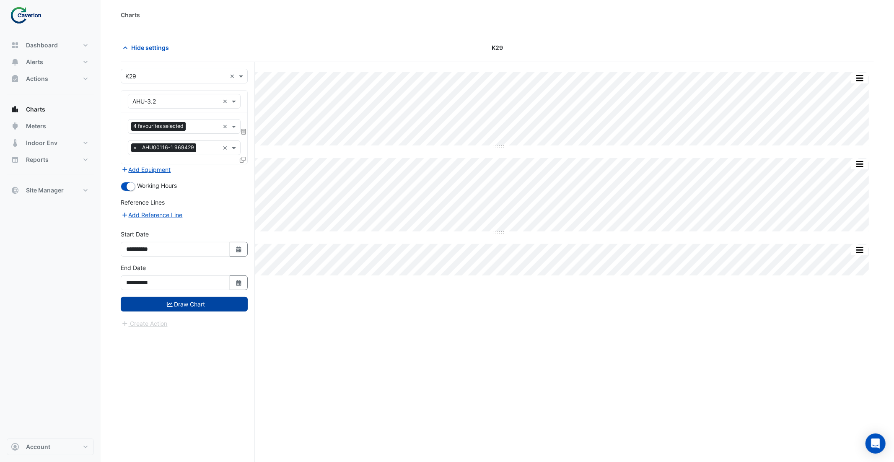
click at [207, 303] on button "Draw Chart" at bounding box center [184, 304] width 127 height 15
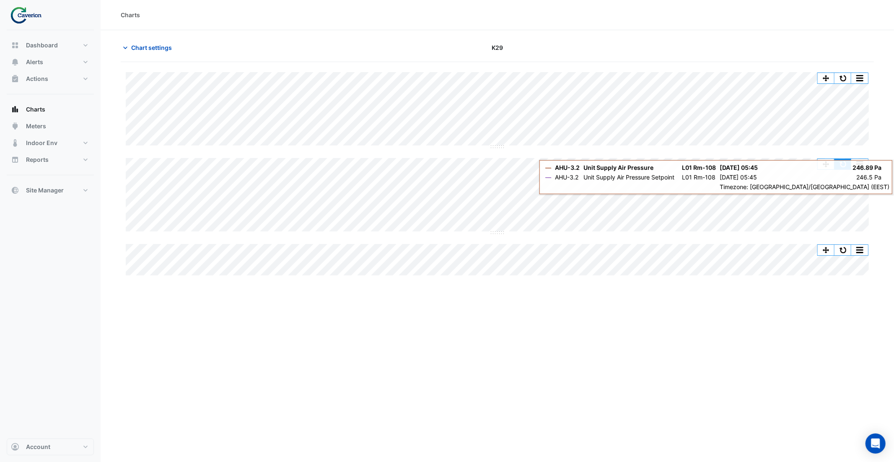
click at [841, 165] on button "button" at bounding box center [842, 164] width 17 height 10
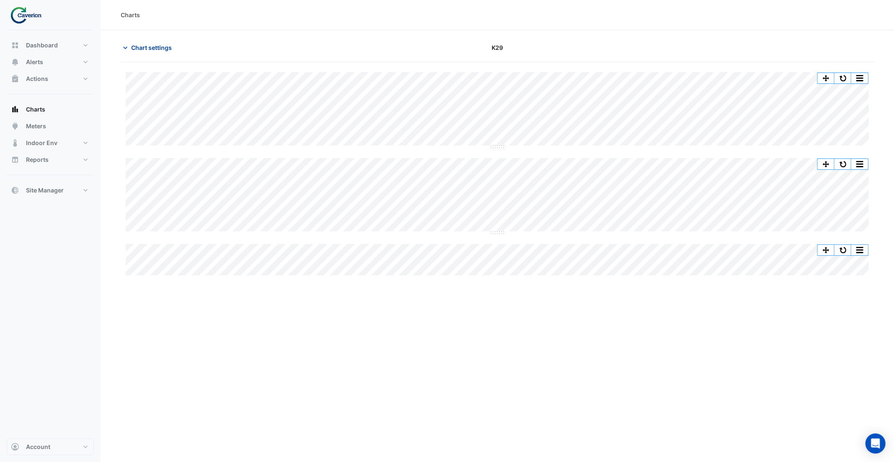
click at [154, 49] on span "Chart settings" at bounding box center [151, 47] width 41 height 9
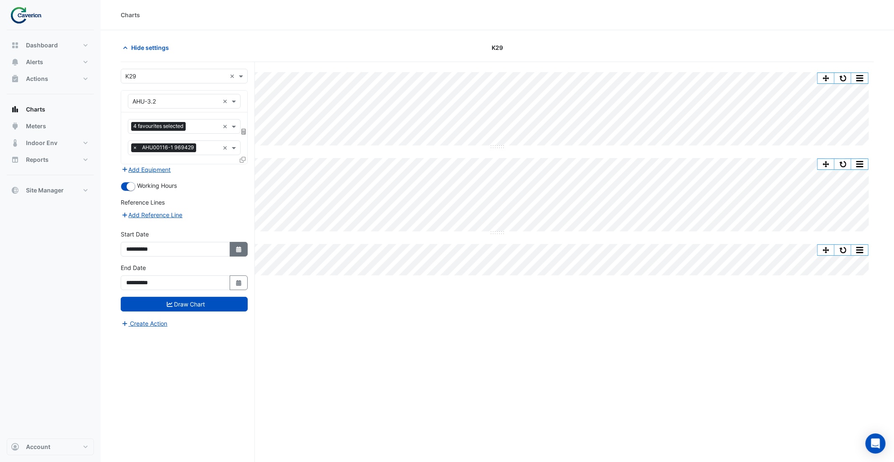
click at [236, 246] on icon "Select Date" at bounding box center [239, 249] width 8 height 6
select select "*"
select select "****"
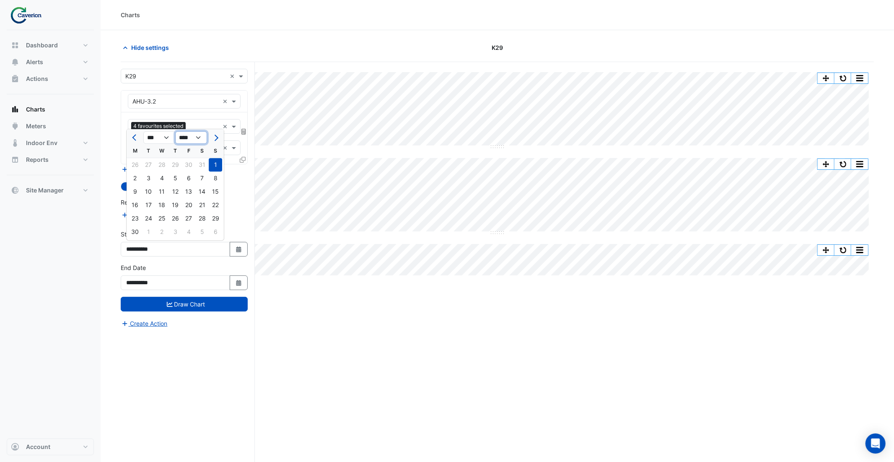
click at [187, 136] on select "**** **** **** **** **** **** **** **** **** **** ****" at bounding box center [191, 137] width 32 height 13
click at [157, 137] on select "*** *** *** *** *** *** *** ***" at bounding box center [159, 137] width 32 height 13
select select "*"
click at [143, 131] on select "*** *** *** *** *** *** *** ***" at bounding box center [159, 137] width 32 height 13
click at [144, 165] on div "1" at bounding box center [148, 164] width 13 height 13
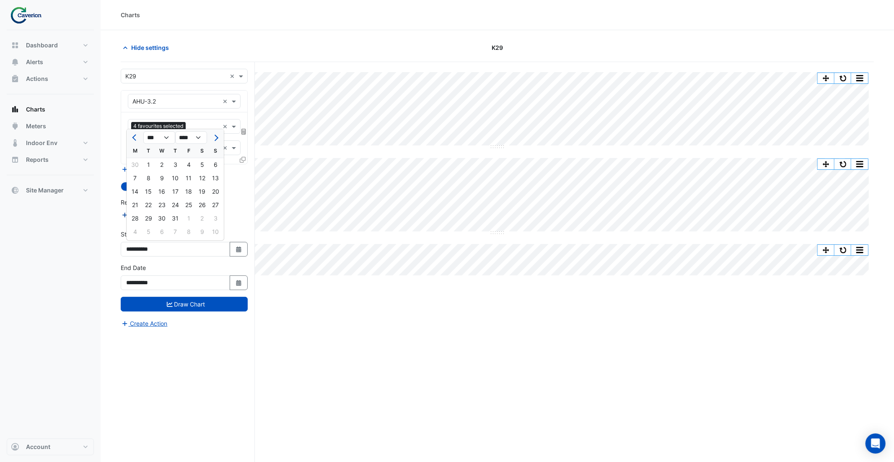
type input "**********"
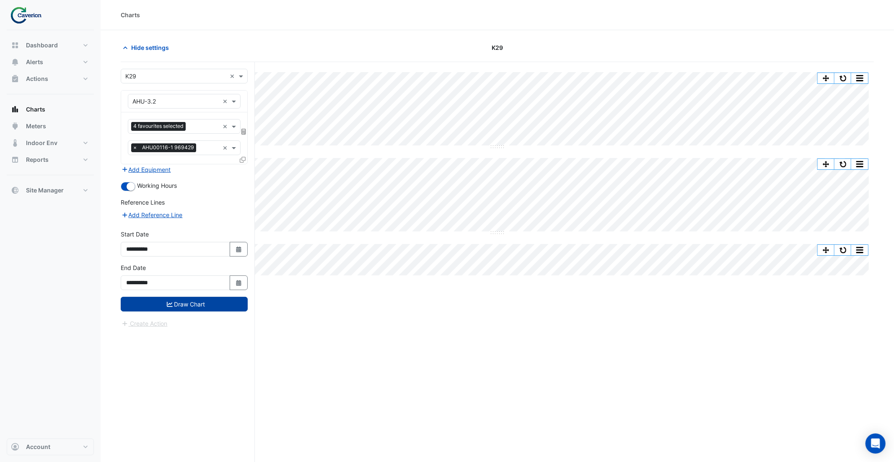
click at [213, 306] on button "Draw Chart" at bounding box center [184, 304] width 127 height 15
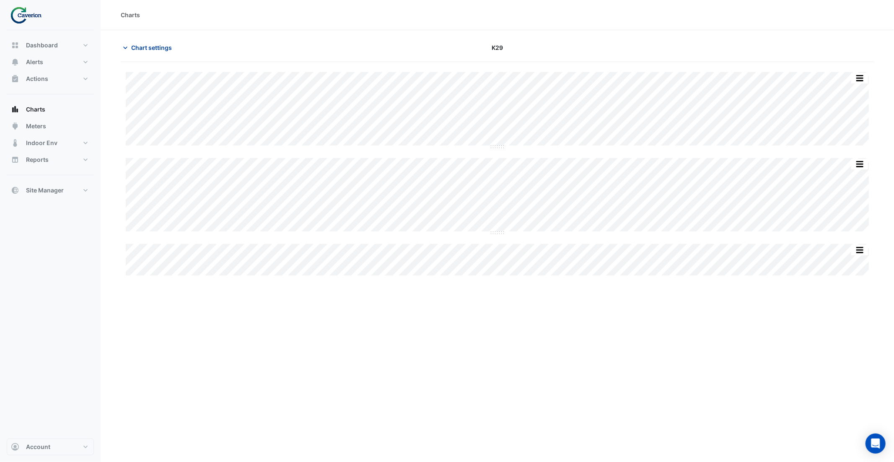
click at [137, 47] on span "Chart settings" at bounding box center [151, 47] width 41 height 9
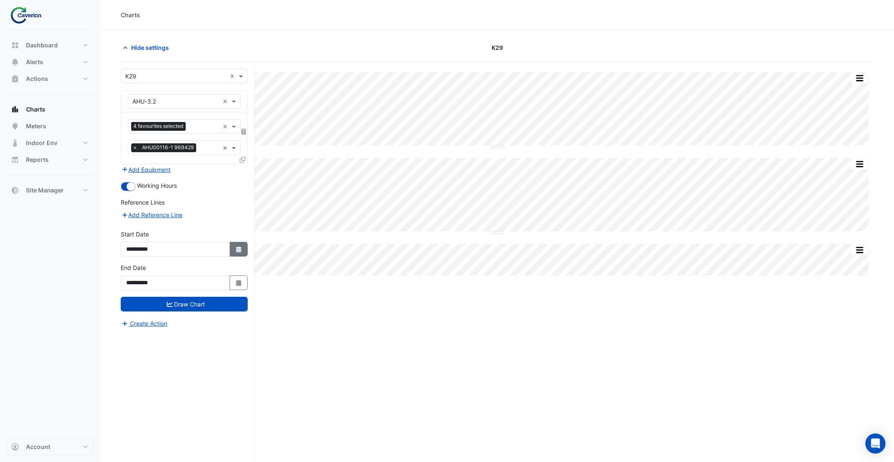
click at [240, 248] on icon "Select Date" at bounding box center [239, 249] width 8 height 6
select select "*"
select select "****"
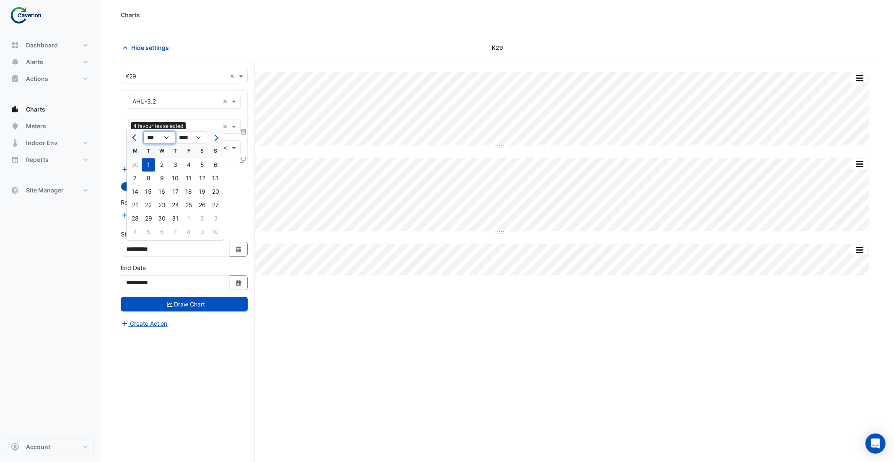
click at [166, 138] on select "*** *** *** *** *** *** *** ***" at bounding box center [159, 137] width 32 height 13
select select "*"
click at [143, 131] on select "*** *** *** *** *** *** *** ***" at bounding box center [159, 137] width 32 height 13
click at [216, 164] on div "1" at bounding box center [215, 164] width 13 height 13
type input "**********"
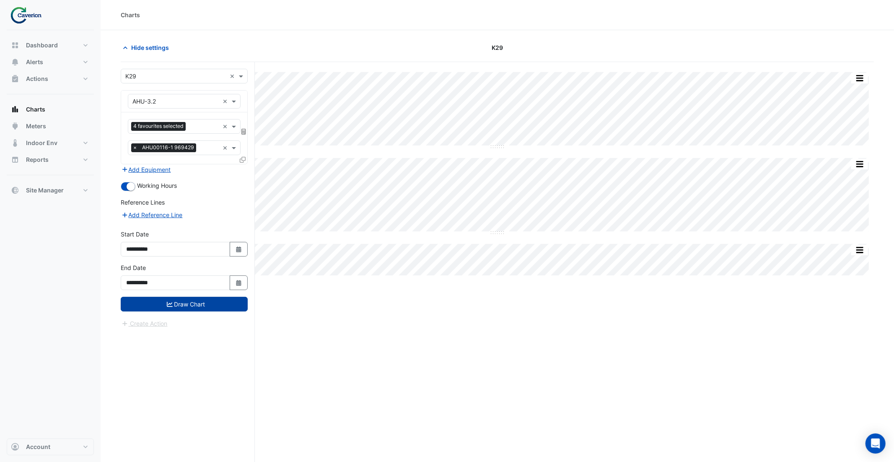
click at [210, 303] on button "Draw Chart" at bounding box center [184, 304] width 127 height 15
